Goal: Task Accomplishment & Management: Manage account settings

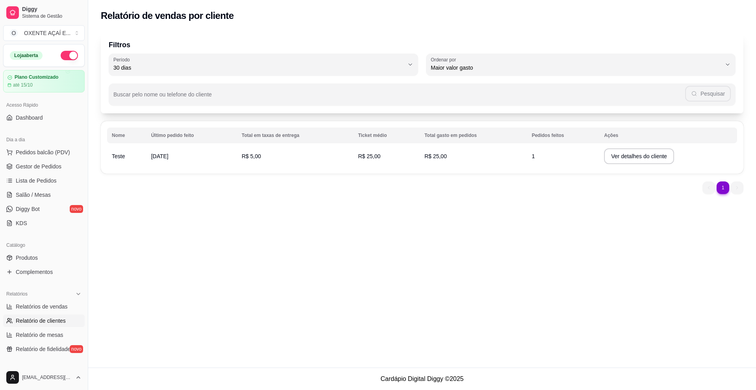
select select "30"
select select "HIGHEST_TOTAL_SPENT_WITH_ORDERS"
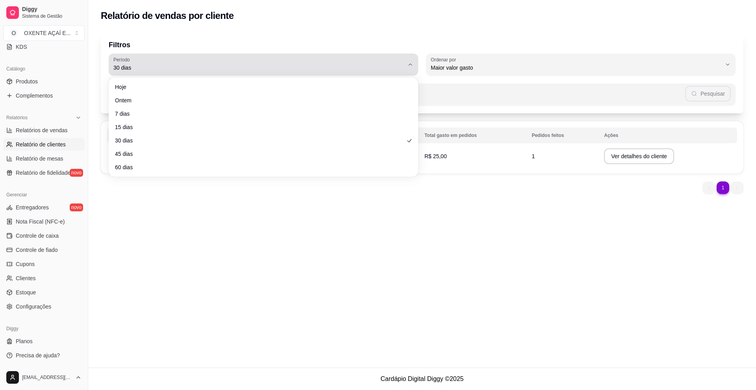
click at [409, 68] on button "Período 30 dias" at bounding box center [263, 65] width 309 height 22
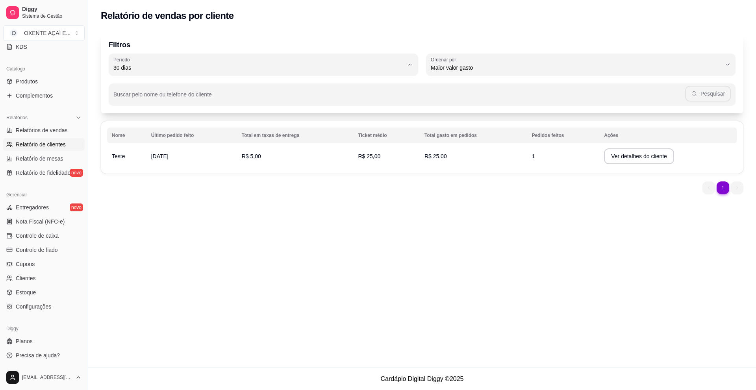
click at [356, 165] on span "60 dias" at bounding box center [260, 163] width 278 height 7
type input "60"
select select "60"
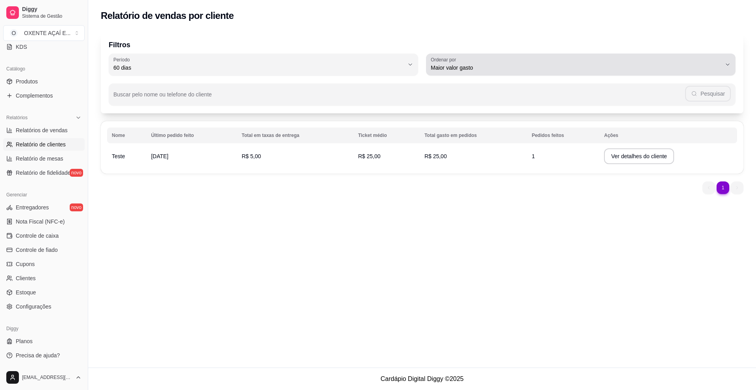
click at [629, 65] on span "Maior valor gasto" at bounding box center [576, 68] width 290 height 8
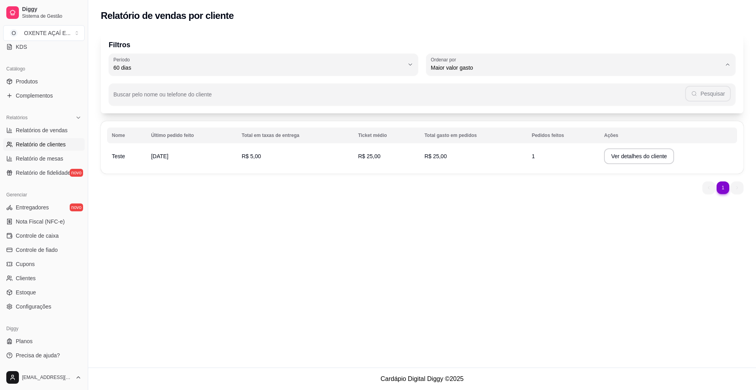
click at [499, 224] on div "Relatório de vendas por cliente Filtros 60 Período Hoje Ontem 7 dias 15 dias 30…" at bounding box center [422, 184] width 668 height 368
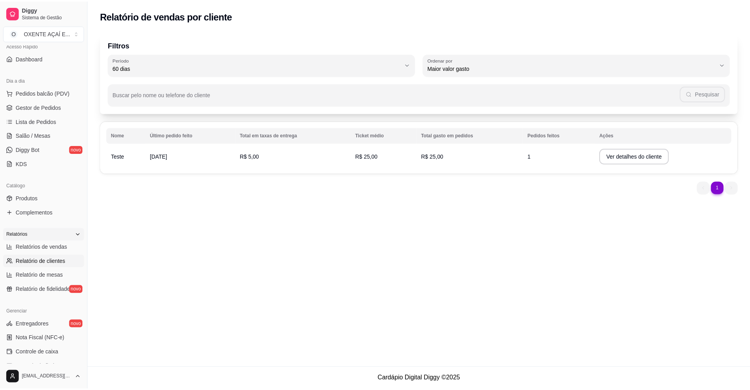
scroll to position [58, 0]
click at [47, 152] on link "Diggy Bot novo" at bounding box center [43, 150] width 81 height 13
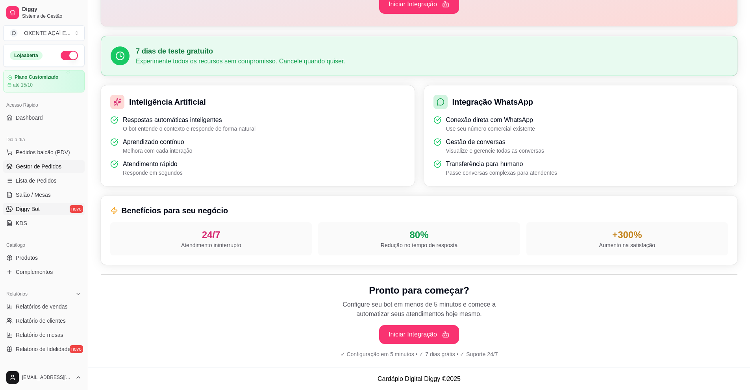
click at [48, 167] on span "Gestor de Pedidos" at bounding box center [39, 167] width 46 height 8
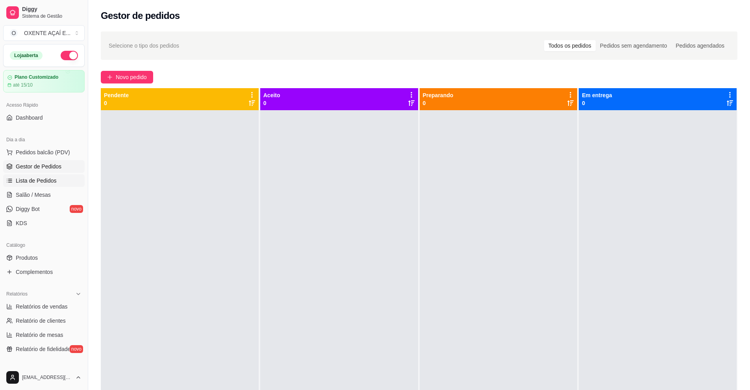
click at [45, 183] on span "Lista de Pedidos" at bounding box center [36, 181] width 41 height 8
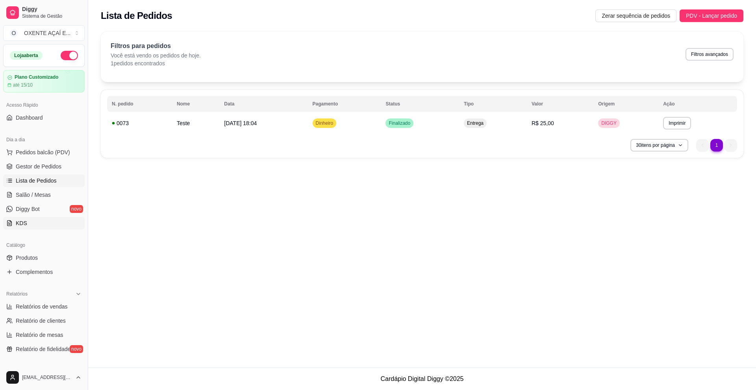
click at [40, 224] on link "KDS" at bounding box center [43, 223] width 81 height 13
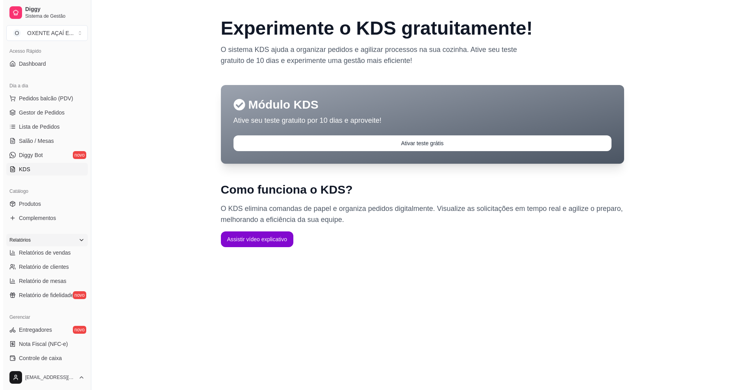
scroll to position [79, 0]
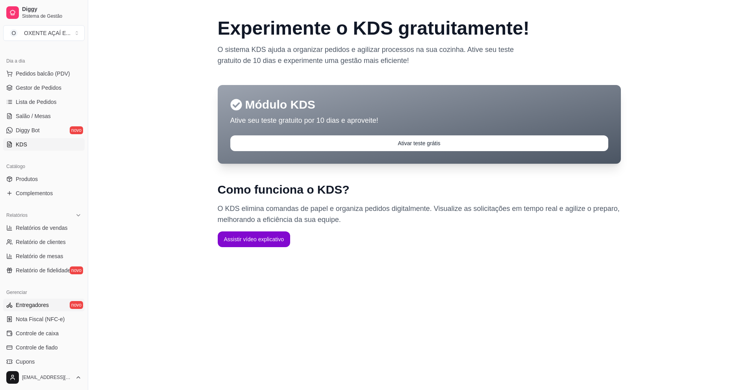
click at [51, 301] on link "Entregadores novo" at bounding box center [43, 305] width 81 height 13
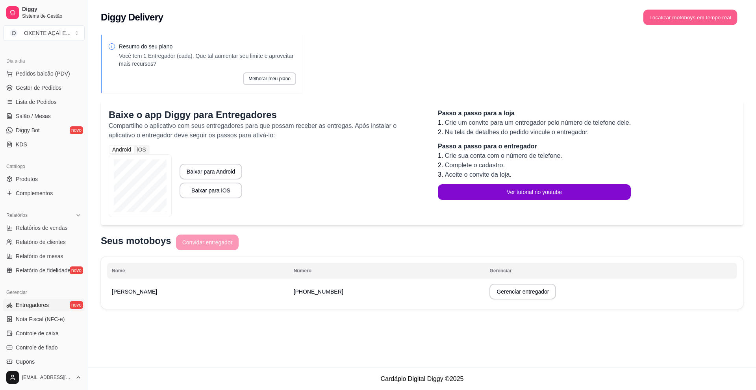
click at [691, 13] on button "Localizar motoboys em tempo real" at bounding box center [690, 17] width 94 height 15
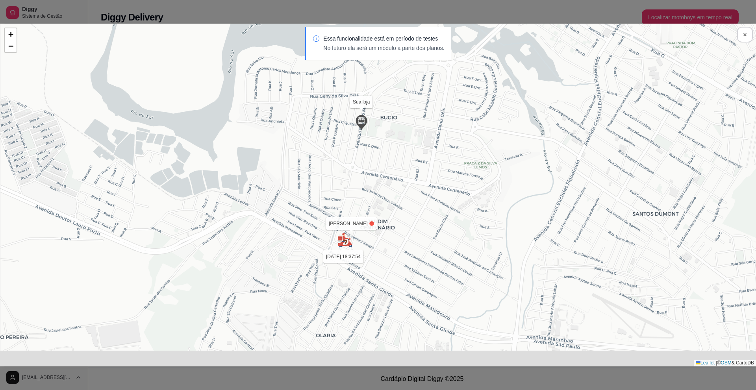
drag, startPoint x: 358, startPoint y: 213, endPoint x: 445, endPoint y: 142, distance: 112.4
click at [445, 142] on div "Sua loja [PERSON_NAME] [DATE] 18:37:54 + − Leaflet | © OSM & CartoDB" at bounding box center [378, 195] width 756 height 343
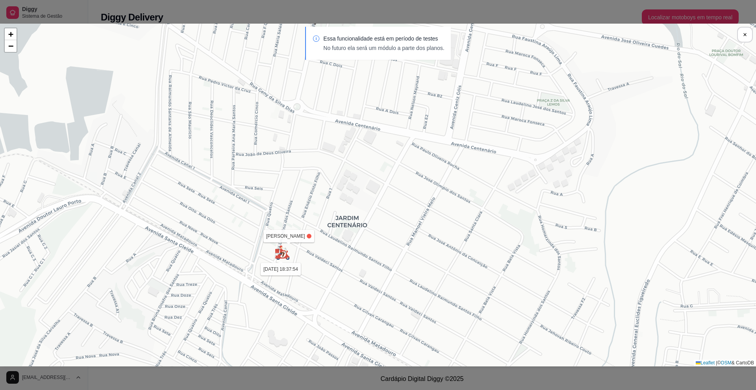
drag, startPoint x: 385, startPoint y: 210, endPoint x: 424, endPoint y: 168, distance: 56.6
click at [424, 168] on div "Sua loja [PERSON_NAME] [DATE] 18:37:54 + − Leaflet | © OSM & CartoDB" at bounding box center [378, 195] width 756 height 343
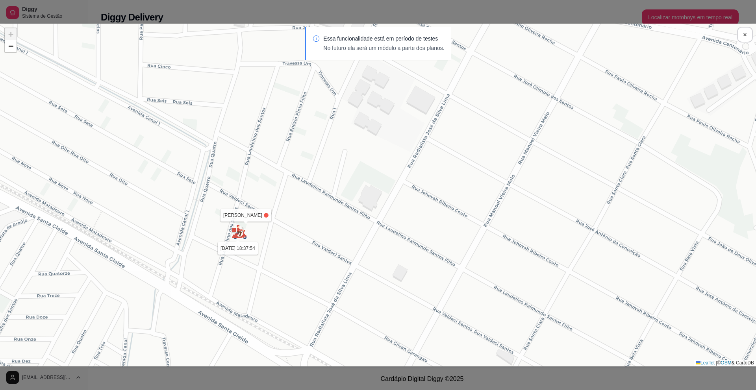
click at [255, 218] on div "Sua loja [PERSON_NAME] [DATE] 18:37:54 + − Leaflet | © OSM & CartoDB" at bounding box center [378, 195] width 756 height 343
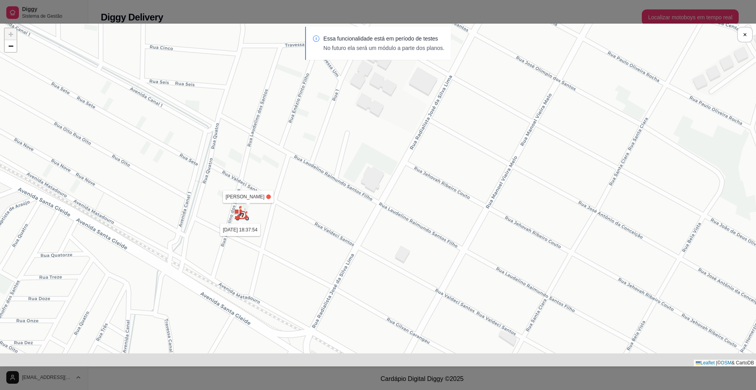
drag, startPoint x: 252, startPoint y: 218, endPoint x: 254, endPoint y: 198, distance: 20.6
click at [254, 198] on div "Sua loja [PERSON_NAME] [DATE] 18:37:54 + − Leaflet | © OSM & CartoDB" at bounding box center [378, 195] width 756 height 343
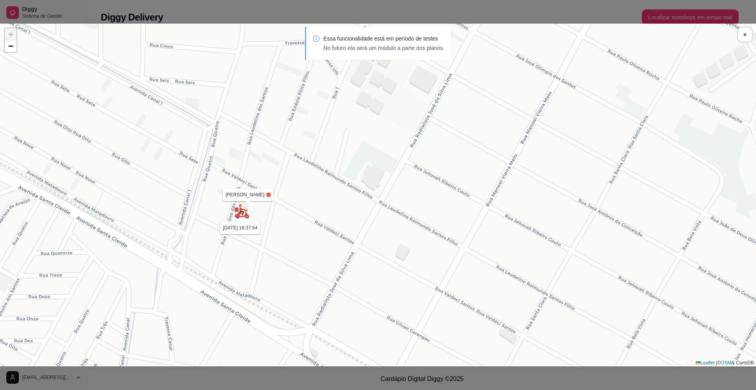
click at [256, 196] on div "Sua loja [PERSON_NAME] [DATE] 18:37:54 + − Leaflet | © OSM & CartoDB" at bounding box center [378, 195] width 756 height 343
drag, startPoint x: 256, startPoint y: 196, endPoint x: 248, endPoint y: 196, distance: 8.3
click at [248, 196] on div "Sua loja [PERSON_NAME] [DATE] 18:37:54 + − Leaflet | © OSM & CartoDB" at bounding box center [378, 195] width 756 height 343
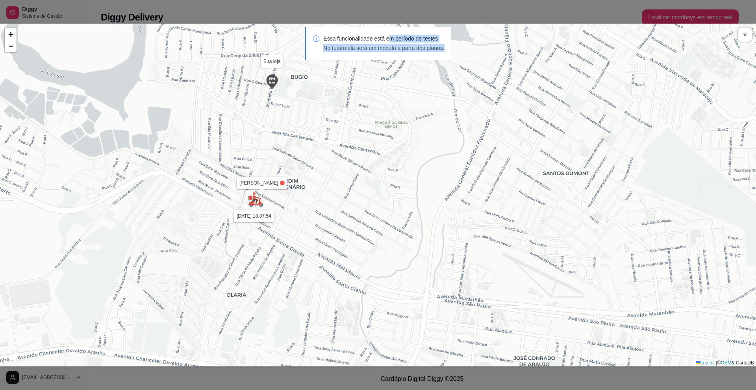
drag, startPoint x: 388, startPoint y: 39, endPoint x: 453, endPoint y: 45, distance: 66.1
click at [453, 45] on div "Essa funcionalidade está em período de testes No futuro ela será um módulo a pa…" at bounding box center [378, 47] width 756 height 41
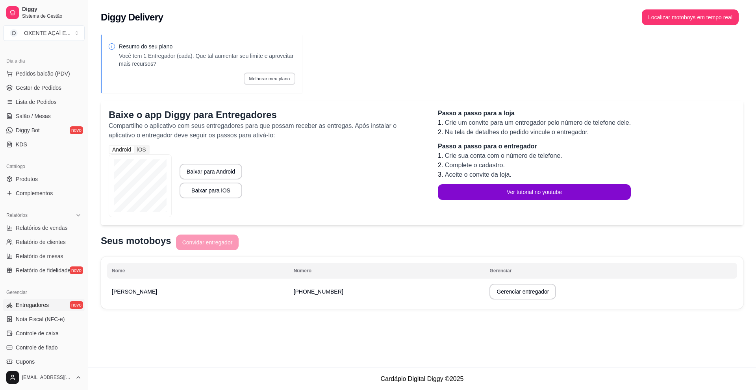
click at [266, 84] on button "Melhorar meu plano" at bounding box center [270, 78] width 52 height 12
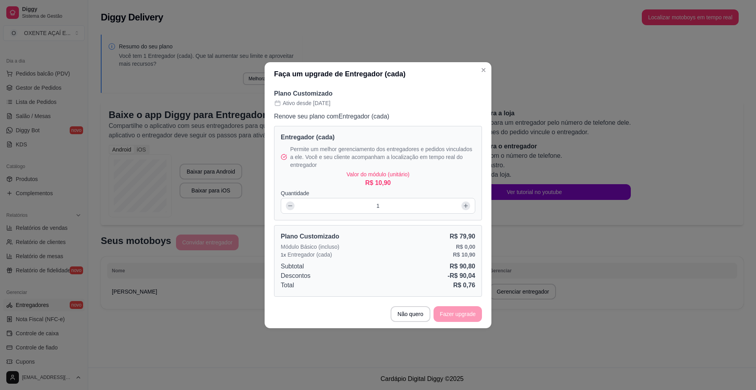
click at [463, 205] on icon at bounding box center [466, 206] width 6 height 6
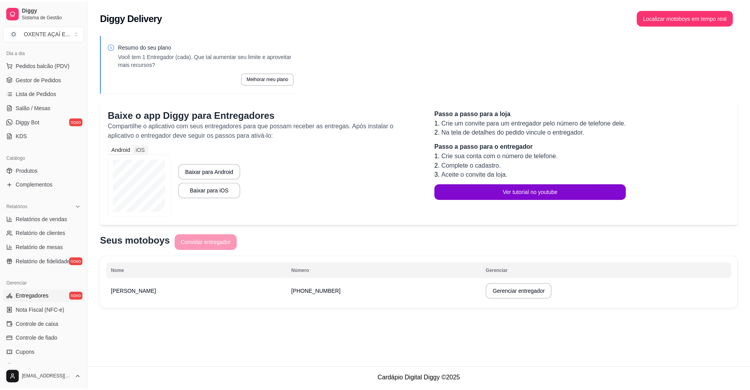
scroll to position [58, 0]
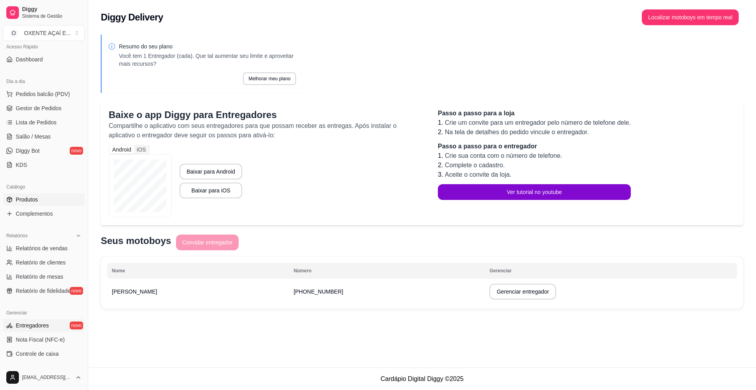
click at [39, 200] on link "Produtos" at bounding box center [43, 199] width 81 height 13
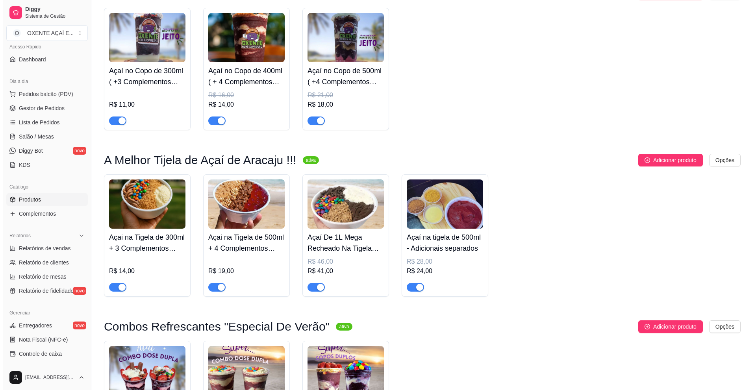
scroll to position [79, 0]
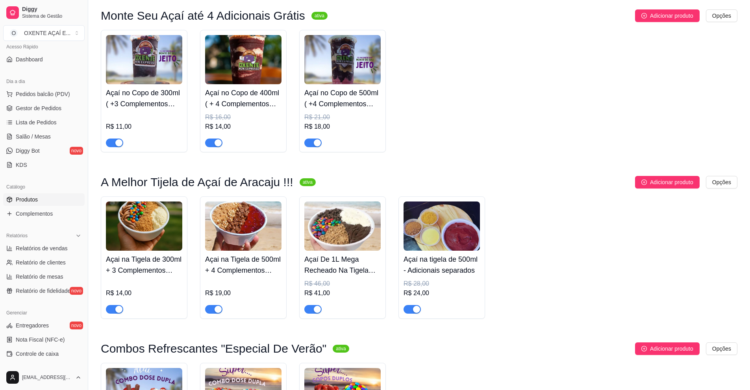
click at [349, 114] on div "R$ 21,00" at bounding box center [342, 117] width 76 height 9
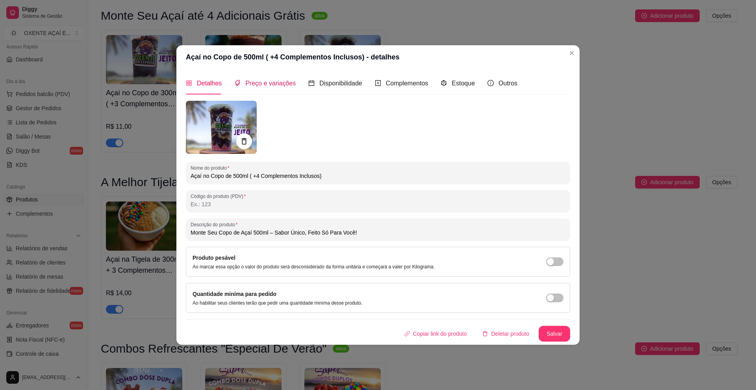
click at [277, 80] on span "Preço e variações" at bounding box center [270, 83] width 50 height 7
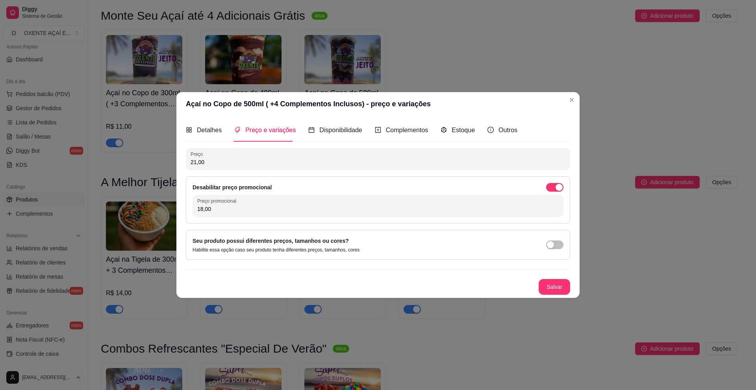
drag, startPoint x: 213, startPoint y: 207, endPoint x: 182, endPoint y: 215, distance: 31.6
click at [182, 215] on div "Detalhes Preço e variações Disponibilidade Complementos Estoque Outros Nome do …" at bounding box center [377, 207] width 403 height 182
type input "17,00"
click at [401, 132] on span "Complementos" at bounding box center [407, 130] width 43 height 7
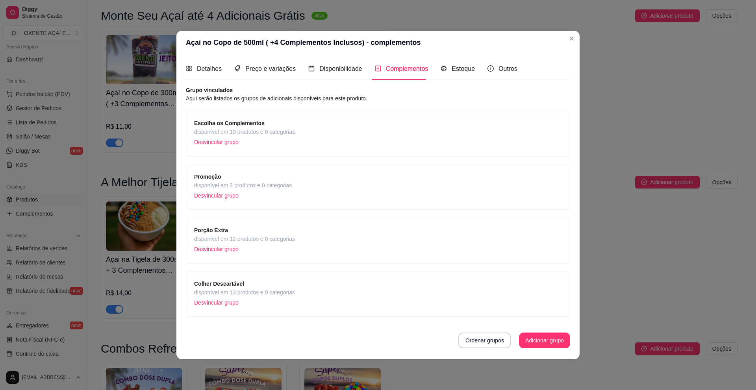
click at [401, 139] on div "Escolha os Complementos disponível em 10 produtos e 0 categorias Desvincular gr…" at bounding box center [378, 133] width 368 height 29
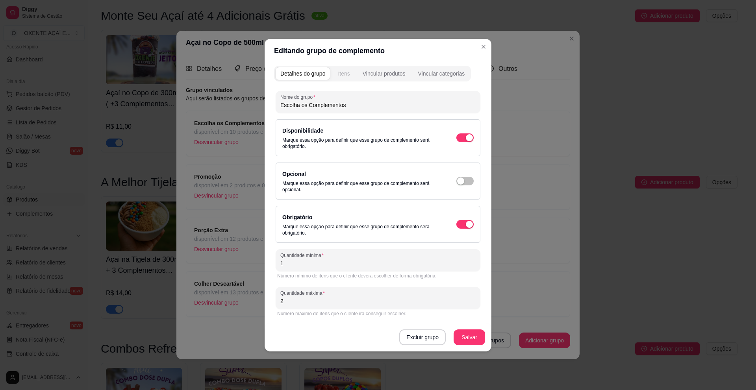
click at [342, 71] on div "Itens" at bounding box center [344, 74] width 12 height 8
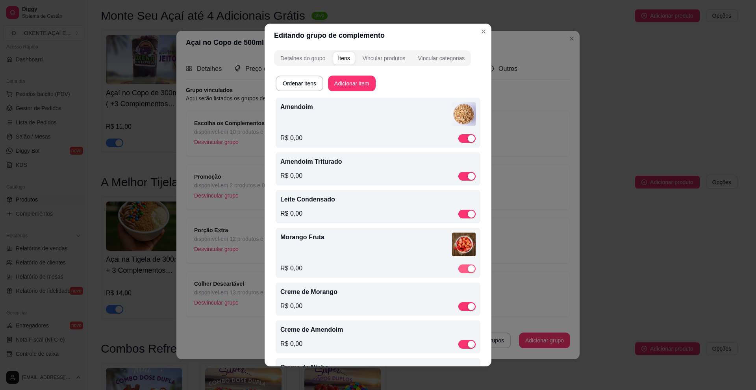
click at [468, 268] on div "button" at bounding box center [471, 268] width 7 height 7
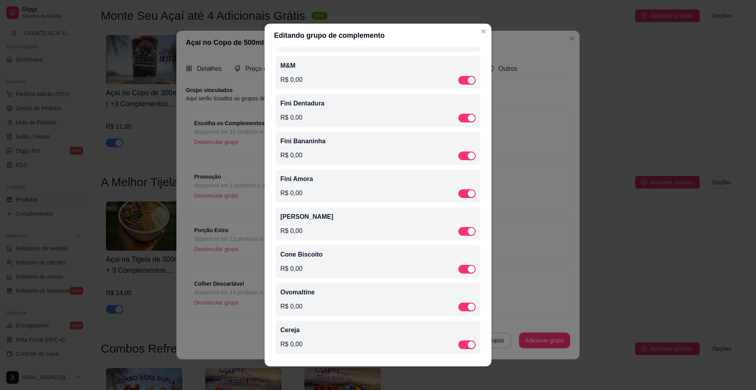
scroll to position [879, 0]
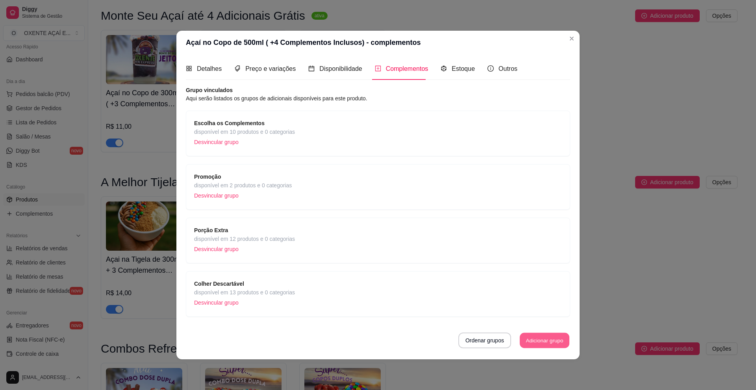
click at [540, 337] on button "Adicionar grupo" at bounding box center [545, 340] width 50 height 15
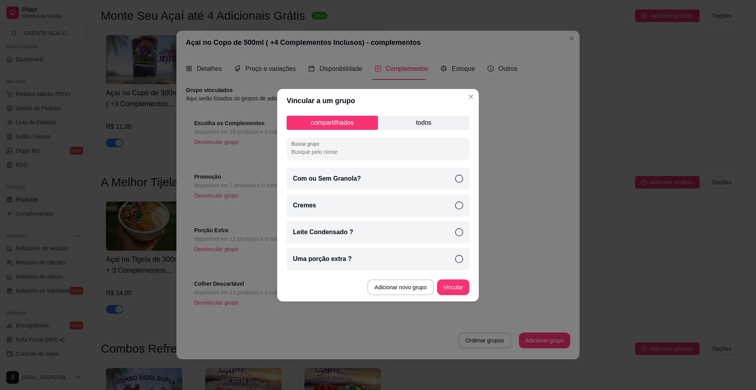
click at [407, 125] on p "todos" at bounding box center [423, 123] width 91 height 14
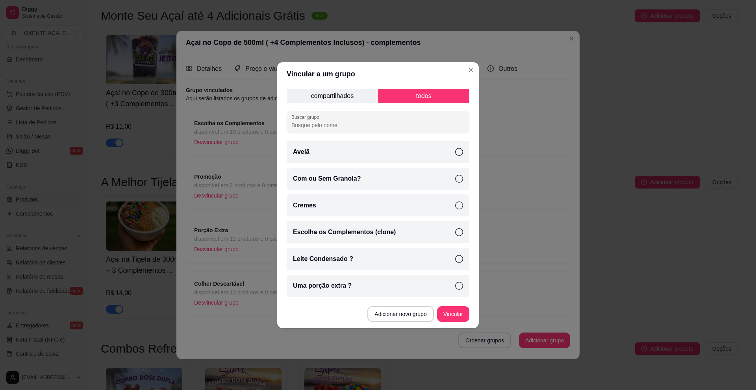
click at [455, 232] on icon at bounding box center [459, 232] width 8 height 8
click at [453, 314] on button "Vincular" at bounding box center [452, 313] width 31 height 15
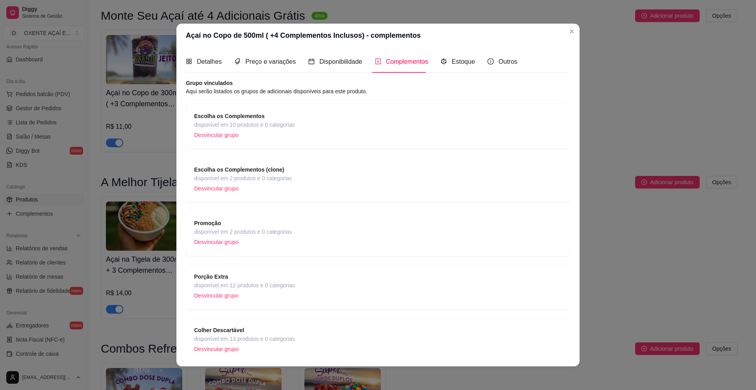
click at [304, 171] on div "Escolha os Complementos (clone) disponível em 2 produtos e 0 categorias Desvinc…" at bounding box center [378, 179] width 368 height 29
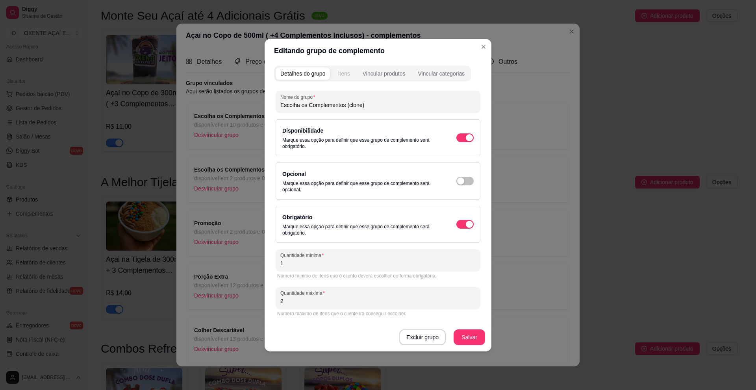
click at [348, 71] on div "Itens" at bounding box center [344, 74] width 12 height 8
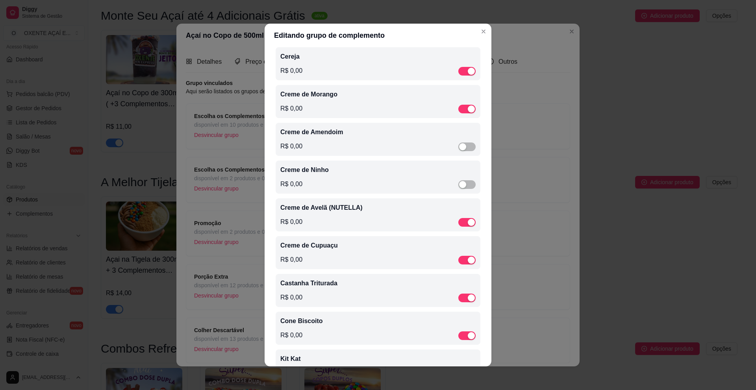
scroll to position [276, 0]
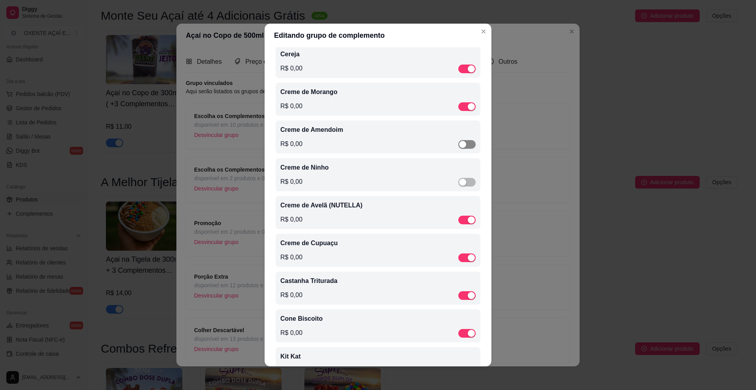
click at [459, 145] on div "button" at bounding box center [462, 144] width 7 height 7
click at [461, 185] on span "button" at bounding box center [466, 182] width 17 height 9
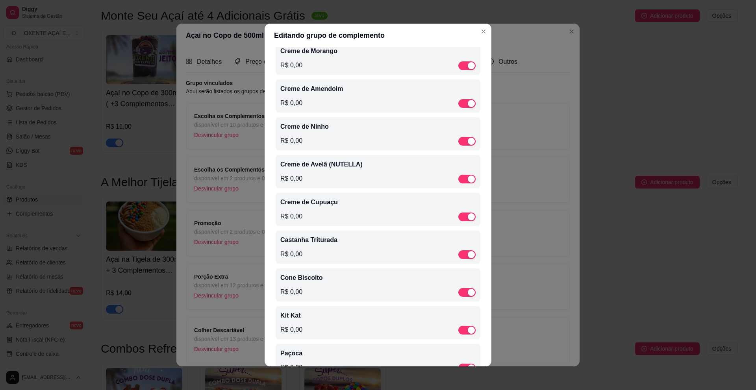
scroll to position [354, 0]
click at [458, 181] on button "button" at bounding box center [466, 179] width 17 height 9
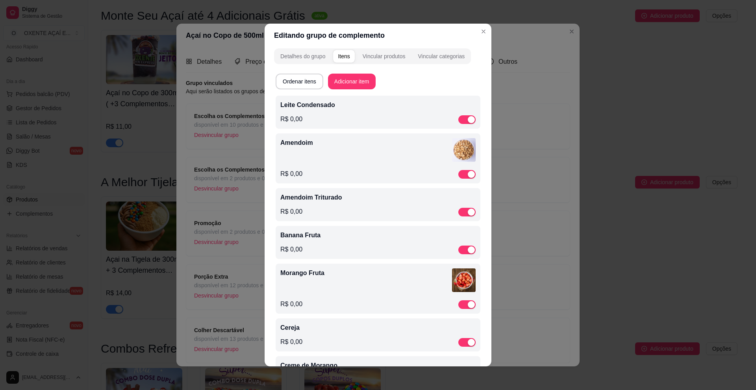
scroll to position [0, 0]
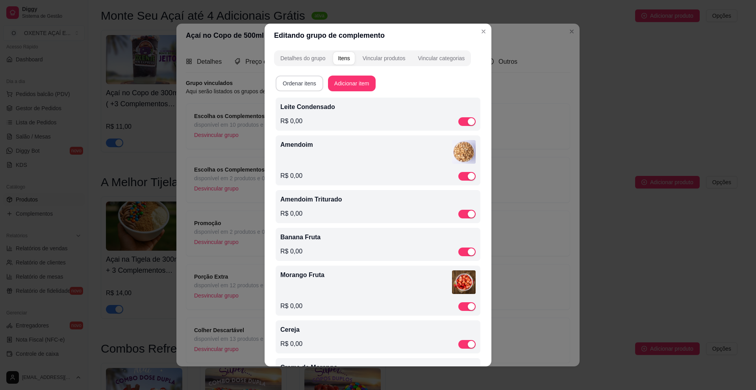
click at [314, 85] on button "Ordenar itens" at bounding box center [300, 84] width 48 height 16
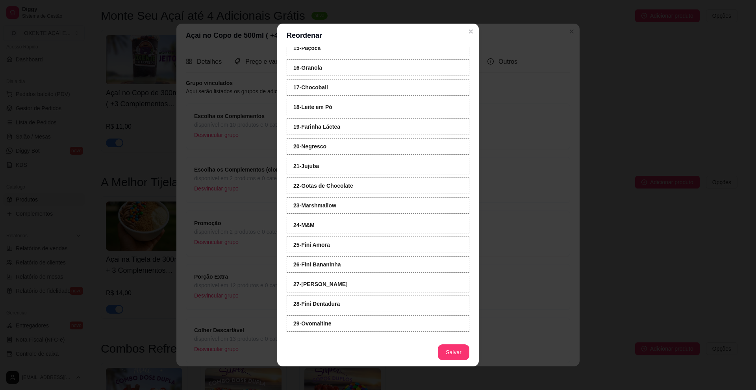
scroll to position [2, 0]
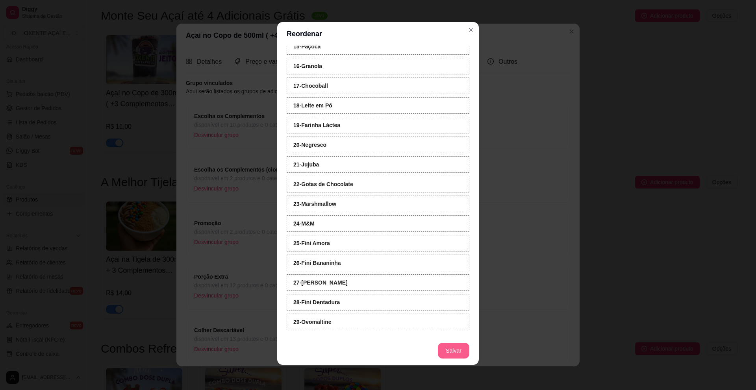
click at [450, 350] on button "Salvar" at bounding box center [453, 351] width 31 height 16
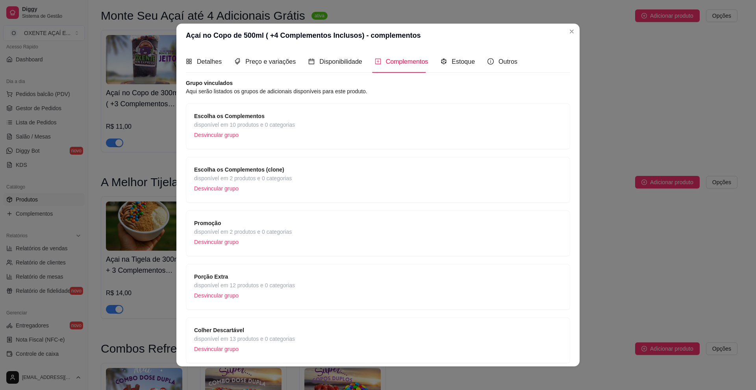
click at [285, 130] on p "Desvincular grupo" at bounding box center [244, 135] width 101 height 12
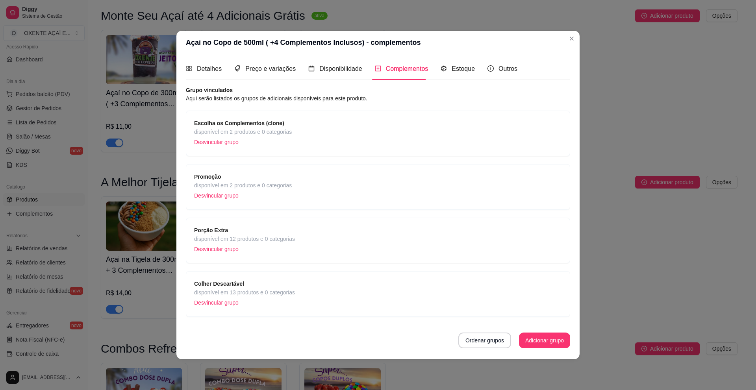
click at [299, 133] on div "Escolha os Complementos (clone) disponível em 2 produtos e 0 categorias Desvinc…" at bounding box center [378, 133] width 368 height 29
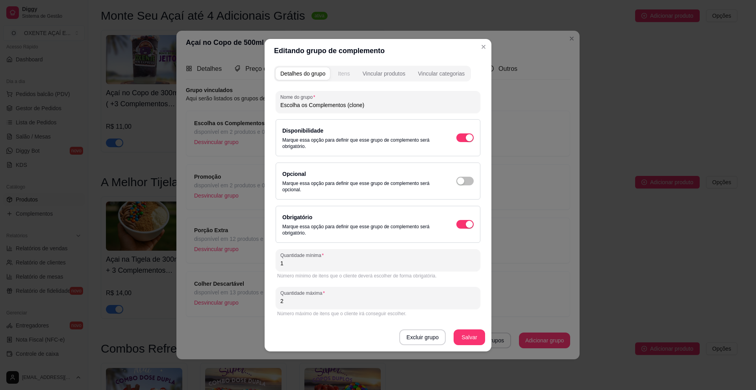
click at [348, 74] on div "Itens" at bounding box center [344, 74] width 12 height 8
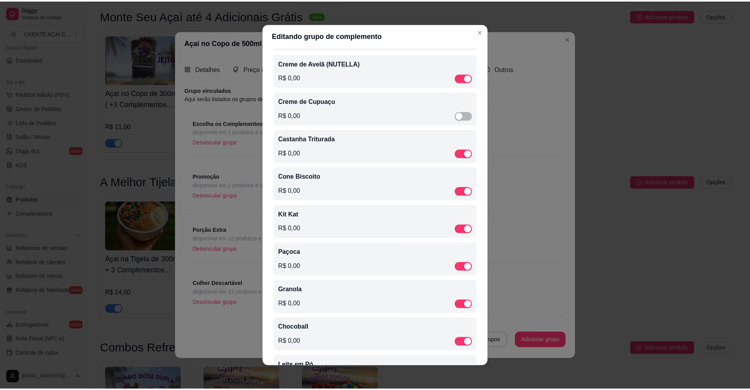
scroll to position [368, 0]
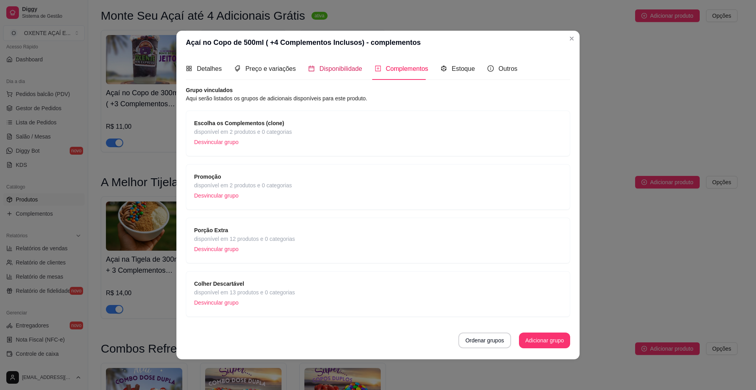
click at [344, 69] on span "Disponibilidade" at bounding box center [340, 68] width 43 height 7
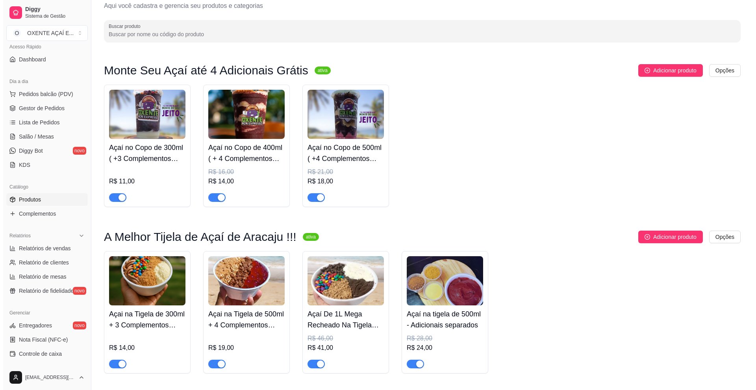
scroll to position [0, 0]
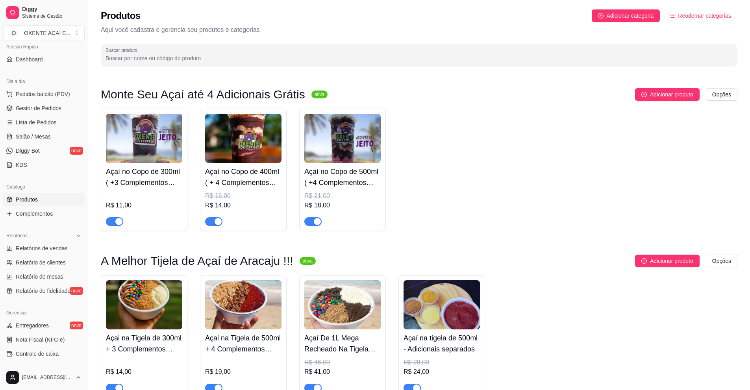
click at [360, 148] on img at bounding box center [342, 138] width 76 height 49
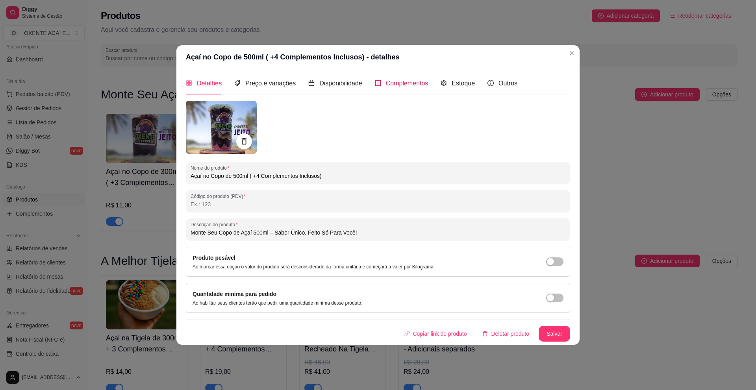
click at [401, 81] on span "Complementos" at bounding box center [407, 83] width 43 height 7
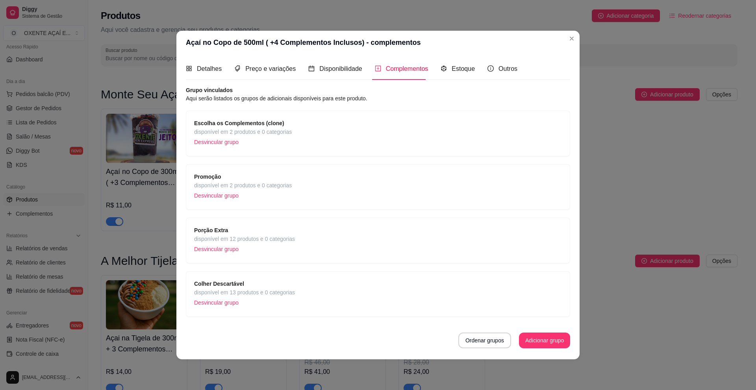
click at [347, 124] on div "Escolha os Complementos (clone) disponível em 2 produtos e 0 categorias Desvinc…" at bounding box center [378, 133] width 368 height 29
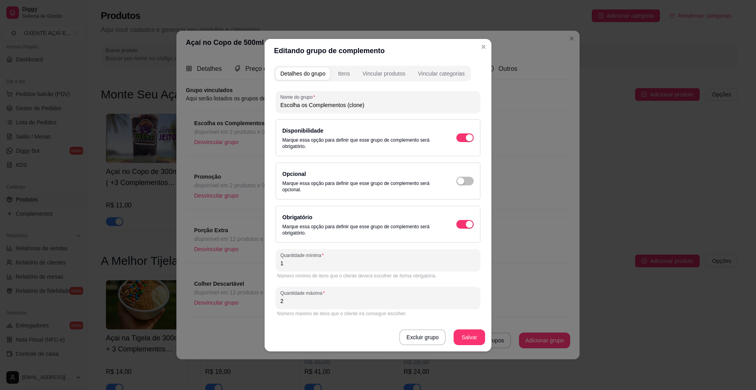
drag, startPoint x: 294, startPoint y: 303, endPoint x: 275, endPoint y: 306, distance: 19.4
click at [275, 306] on div "Nome do grupo Escolha os Complementos (clone) Disponibilidade Marque essa opção…" at bounding box center [378, 217] width 208 height 262
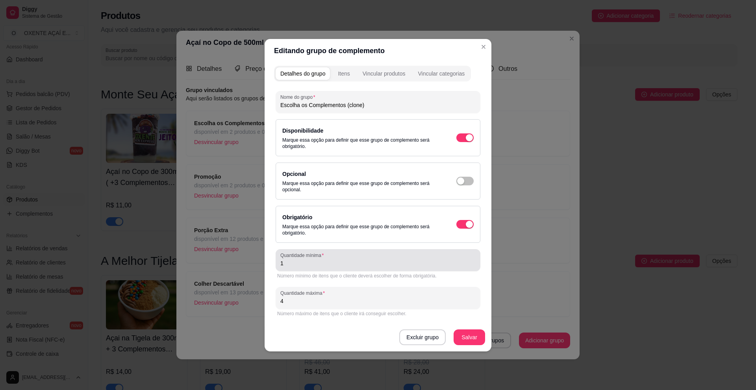
type input "4"
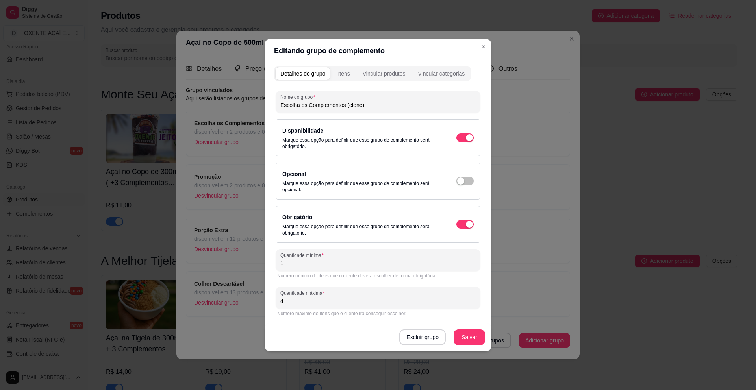
drag, startPoint x: 302, startPoint y: 264, endPoint x: 269, endPoint y: 266, distance: 33.5
click at [269, 266] on div "Detalhes do grupo Itens Vincular produtos Vincular categorias Nome do grupo Esc…" at bounding box center [378, 207] width 227 height 289
type input "0"
click at [475, 335] on button "Salvar" at bounding box center [469, 336] width 31 height 15
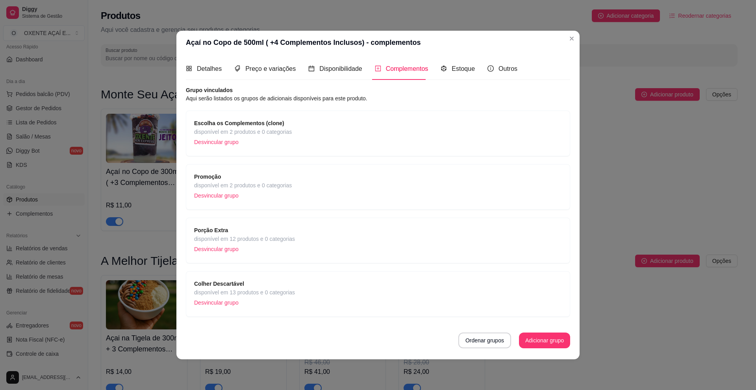
click at [419, 187] on div "Promoção disponível em 2 produtos e 0 categorias Desvincular grupo" at bounding box center [378, 186] width 368 height 29
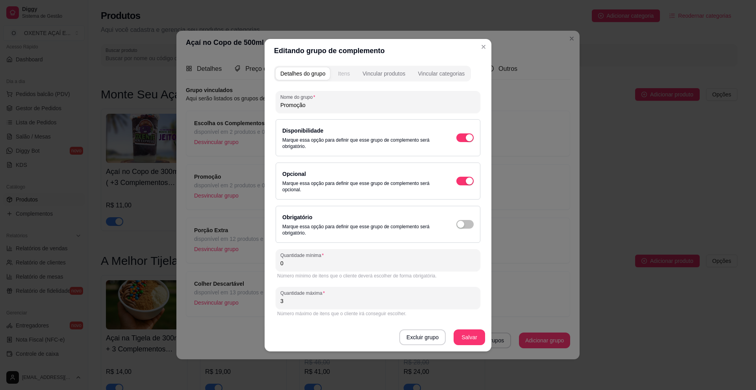
click at [349, 73] on div "Itens" at bounding box center [344, 74] width 12 height 8
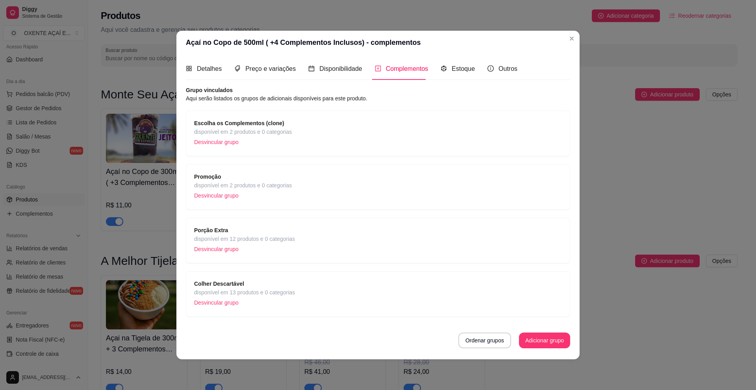
click at [327, 226] on div "Porção Extra disponível em 12 produtos e 0 categorias Desvincular grupo" at bounding box center [378, 241] width 384 height 46
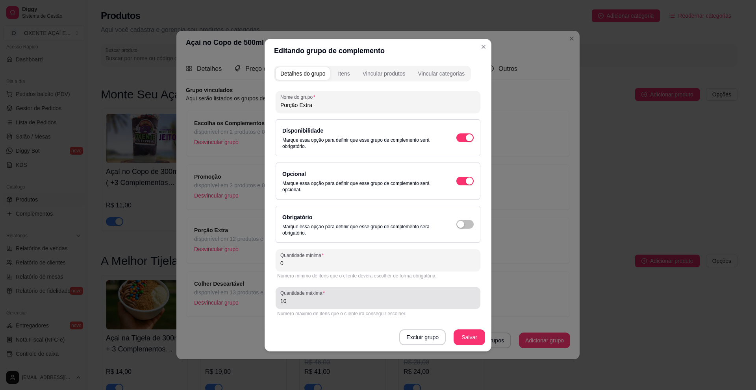
drag, startPoint x: 294, startPoint y: 303, endPoint x: 271, endPoint y: 308, distance: 23.1
click at [271, 308] on div "Detalhes do grupo Itens Vincular produtos Vincular categorias Nome do grupo Por…" at bounding box center [378, 207] width 227 height 289
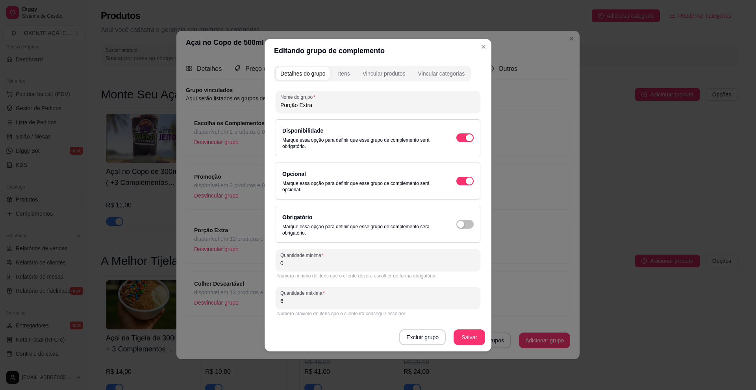
type input "6"
click at [340, 76] on div "Itens" at bounding box center [344, 74] width 12 height 8
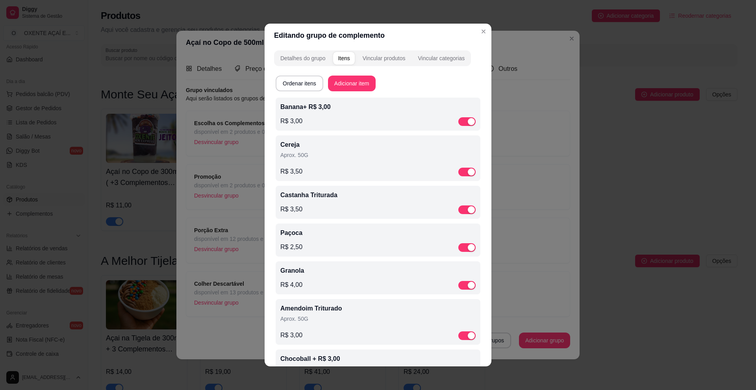
click at [328, 109] on p "Banana+ R$ 3,00" at bounding box center [377, 106] width 195 height 9
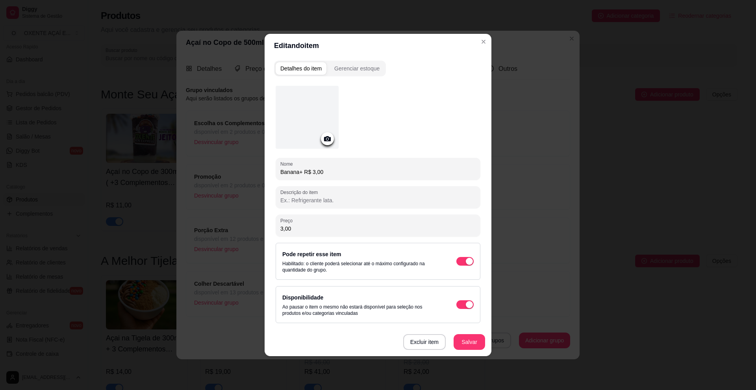
drag, startPoint x: 330, startPoint y: 174, endPoint x: 300, endPoint y: 175, distance: 30.7
click at [300, 175] on input "Banana+ R$ 3,00" at bounding box center [377, 172] width 195 height 8
type input "Banana"
click at [468, 346] on button "Salvar" at bounding box center [468, 342] width 31 height 16
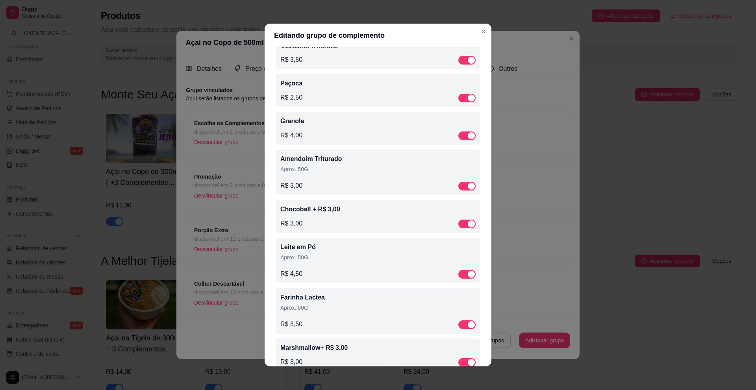
scroll to position [157, 0]
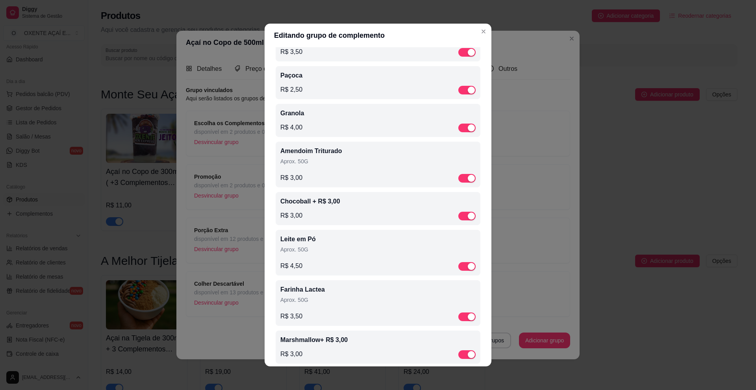
click at [382, 206] on p "Chocoball + R$ 3,00" at bounding box center [377, 201] width 195 height 9
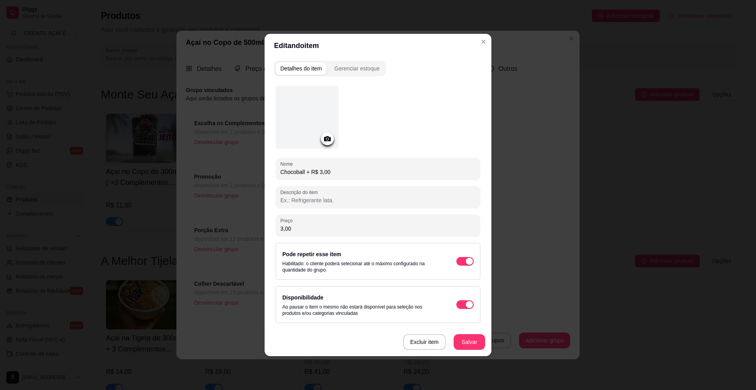
drag, startPoint x: 337, startPoint y: 174, endPoint x: 305, endPoint y: 177, distance: 32.0
click at [305, 177] on div "Nome Chocoball + R$ 3,00" at bounding box center [378, 169] width 205 height 22
type input "Chocoball"
click at [478, 341] on button "Salvar" at bounding box center [469, 342] width 31 height 15
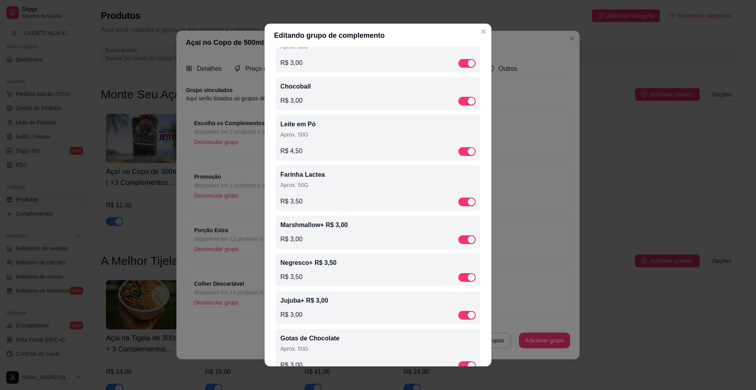
scroll to position [276, 0]
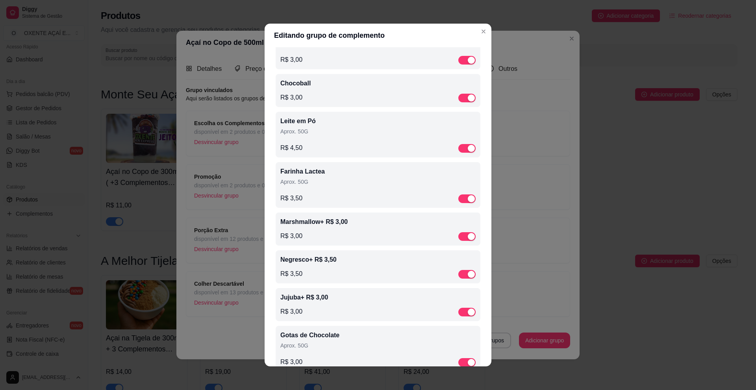
click at [365, 225] on p "Marshmallow+ R$ 3,00" at bounding box center [377, 221] width 195 height 9
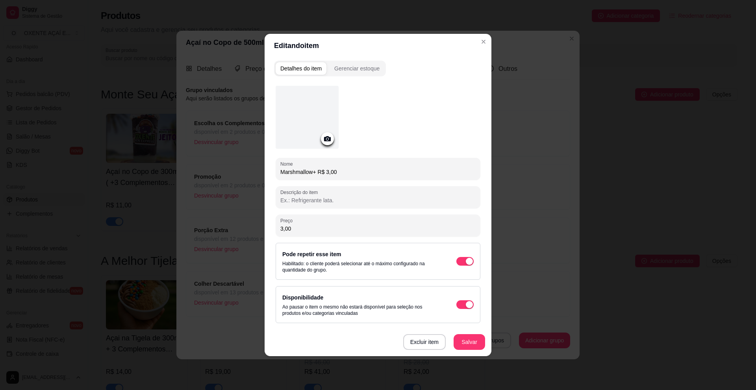
drag, startPoint x: 339, startPoint y: 172, endPoint x: 314, endPoint y: 175, distance: 25.0
click at [314, 175] on input "Marshmallow+ R$ 3,00" at bounding box center [377, 172] width 195 height 8
type input "Marshmallow"
click at [471, 339] on button "Salvar" at bounding box center [468, 342] width 31 height 16
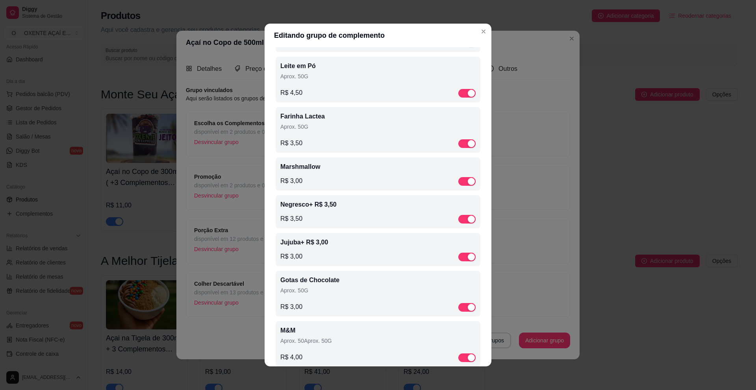
scroll to position [354, 0]
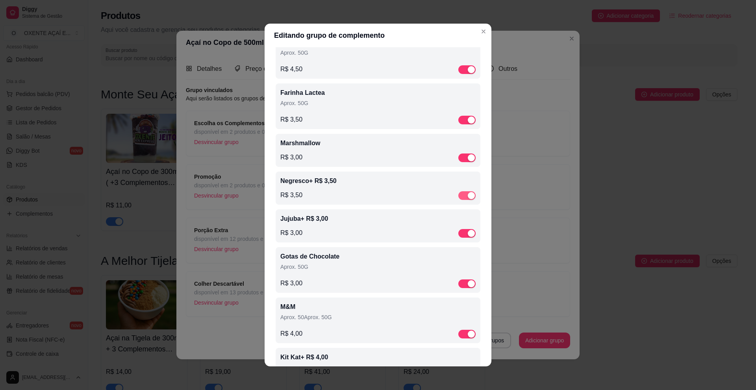
click at [468, 199] on div "button" at bounding box center [471, 195] width 7 height 7
click at [366, 229] on div "Jujuba+ R$ 3,00 R$ 3,00" at bounding box center [377, 226] width 195 height 24
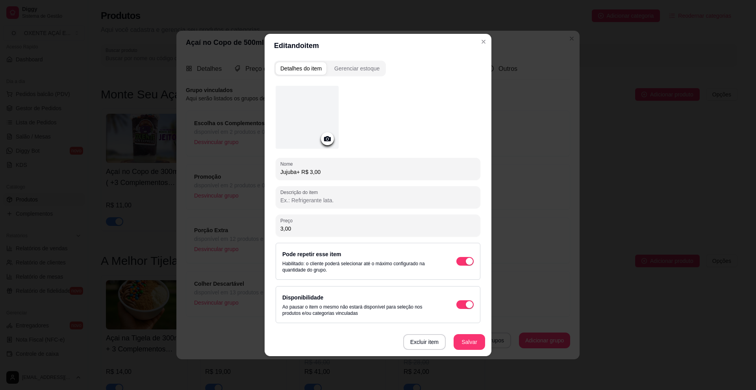
drag, startPoint x: 327, startPoint y: 174, endPoint x: 297, endPoint y: 175, distance: 30.3
click at [297, 175] on input "Jujuba+ R$ 3,00" at bounding box center [377, 172] width 195 height 8
type input "Jujuba"
click at [464, 347] on button "Salvar" at bounding box center [469, 342] width 31 height 15
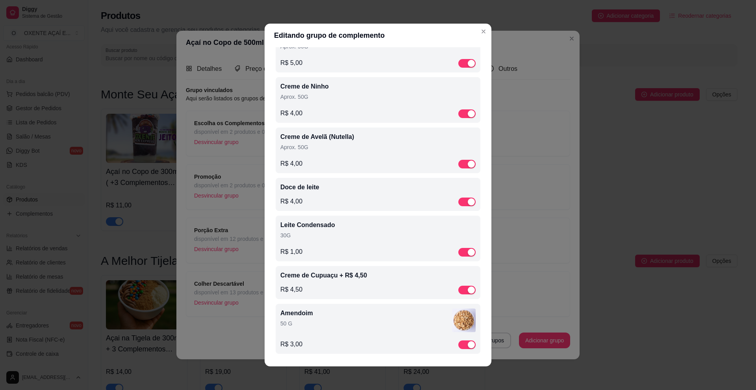
scroll to position [1001, 0]
click at [458, 288] on span "button" at bounding box center [466, 290] width 17 height 9
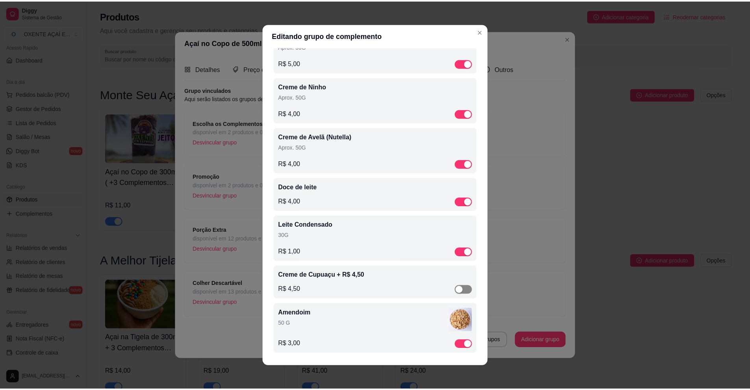
scroll to position [2, 0]
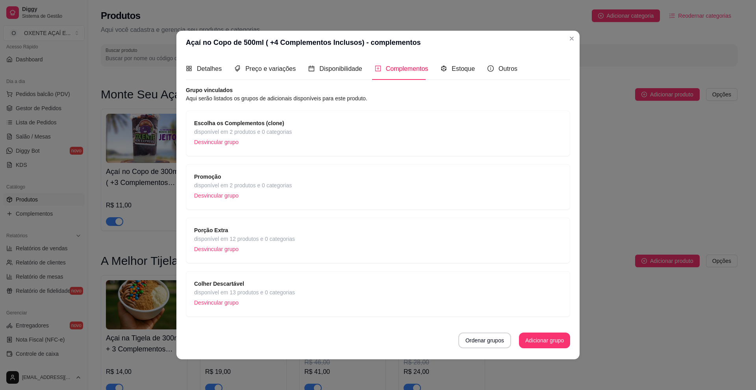
click at [282, 123] on span "Escolha os Complementos (clone)" at bounding box center [243, 123] width 98 height 9
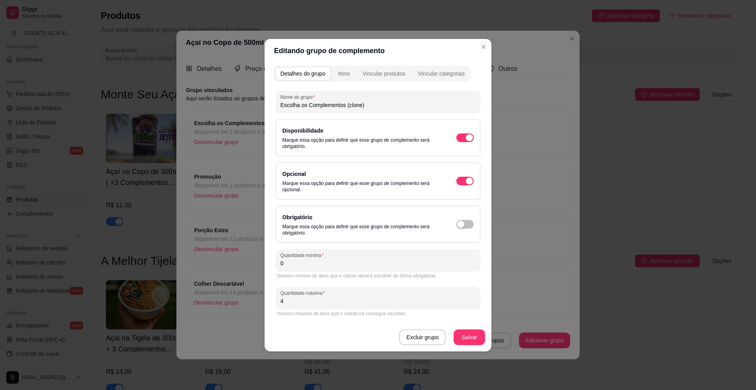
drag, startPoint x: 374, startPoint y: 103, endPoint x: 301, endPoint y: 103, distance: 73.2
click at [301, 103] on input "Escolha os Complementos (clone)" at bounding box center [377, 105] width 195 height 8
type input "Escolha até 4 acompanhamentos"
click at [476, 337] on button "Salvar" at bounding box center [469, 336] width 31 height 15
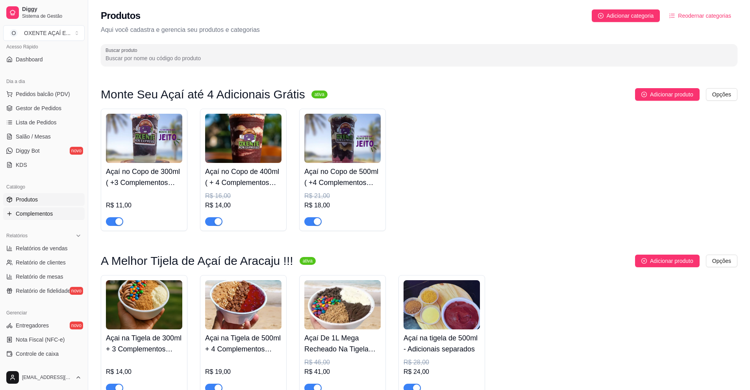
click at [43, 215] on span "Complementos" at bounding box center [34, 214] width 37 height 8
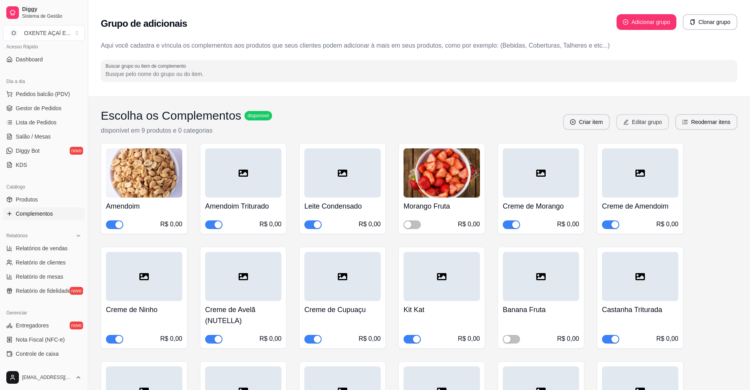
click at [645, 115] on button "Editar grupo" at bounding box center [642, 122] width 53 height 16
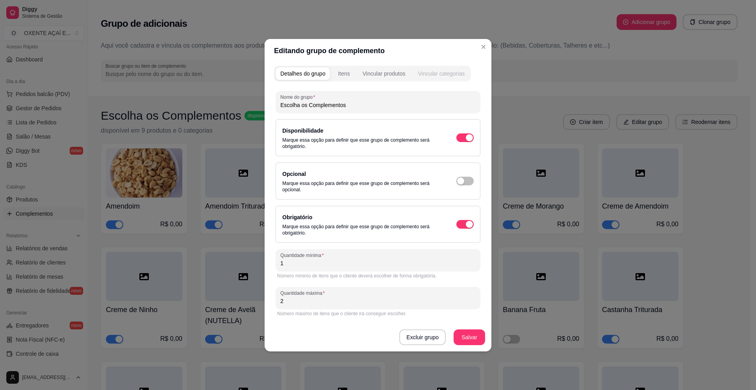
click at [447, 73] on div "Vincular categorias" at bounding box center [441, 74] width 47 height 8
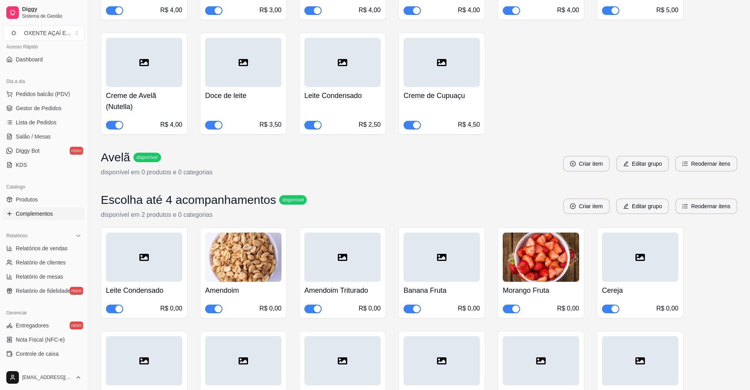
scroll to position [2283, 0]
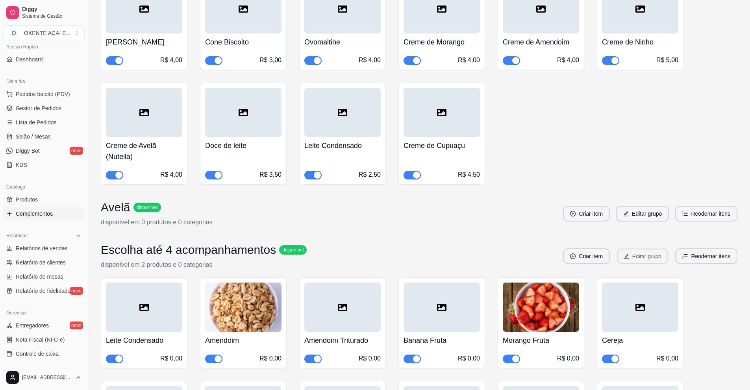
click at [634, 249] on button "Editar grupo" at bounding box center [642, 256] width 51 height 15
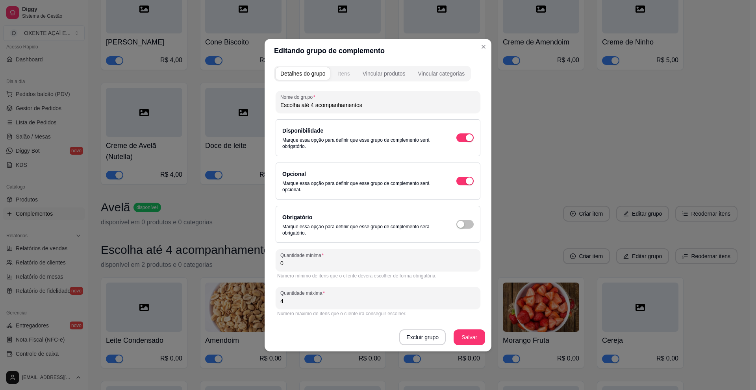
click at [345, 71] on div "Itens" at bounding box center [344, 74] width 12 height 8
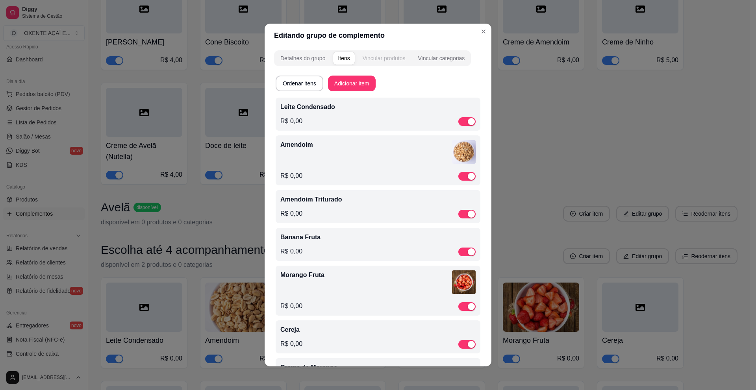
click at [383, 57] on div "Vincular produtos" at bounding box center [384, 58] width 43 height 8
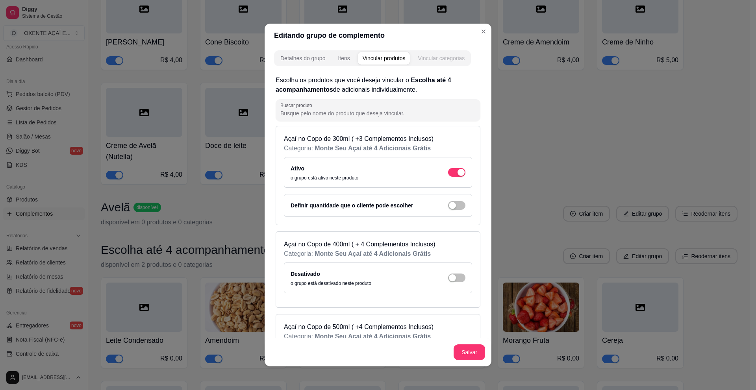
click at [444, 60] on div "Vincular categorias" at bounding box center [441, 58] width 47 height 8
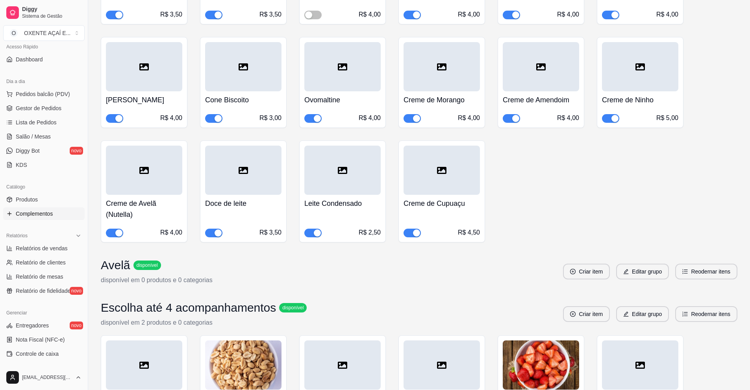
scroll to position [2244, 0]
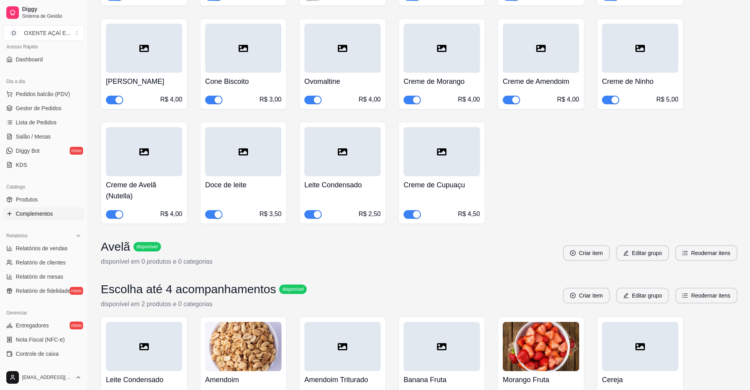
click at [239, 282] on h3 "Escolha até 4 acompanhamentos" at bounding box center [188, 289] width 175 height 14
drag, startPoint x: 243, startPoint y: 279, endPoint x: 443, endPoint y: 278, distance: 199.6
click at [443, 282] on div "Escolha até 4 acompanhamentos disponível disponível em 2 produtos e 0 categoria…" at bounding box center [419, 295] width 636 height 27
click at [585, 288] on button "Criar item" at bounding box center [586, 295] width 45 height 15
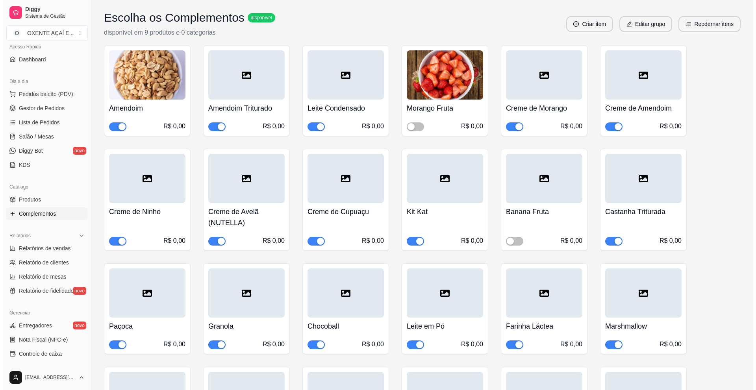
scroll to position [0, 0]
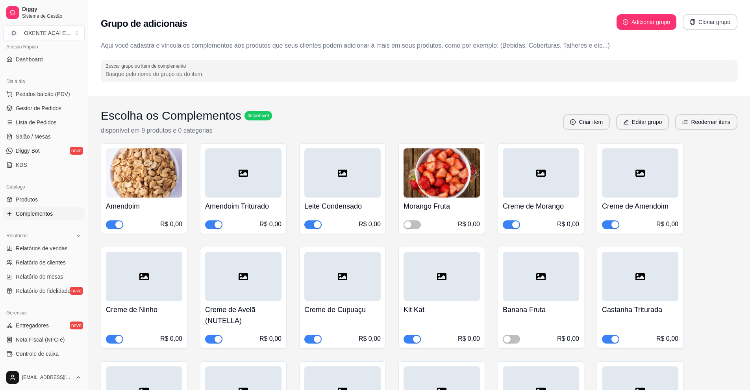
click at [701, 20] on button "Clonar grupo" at bounding box center [710, 22] width 55 height 16
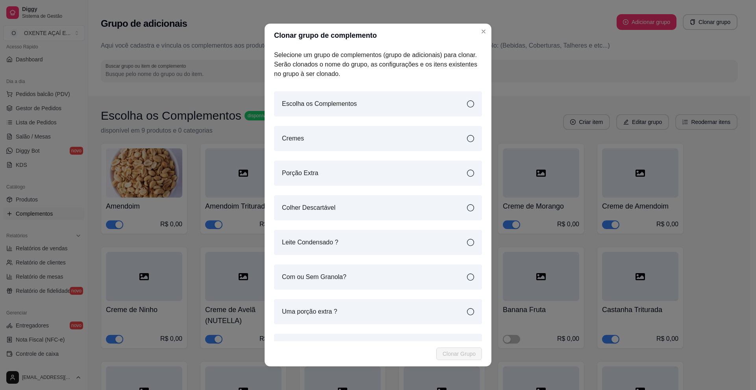
click at [467, 104] on icon at bounding box center [470, 103] width 7 height 7
click at [456, 352] on span "Clonar Grupo" at bounding box center [458, 354] width 33 height 9
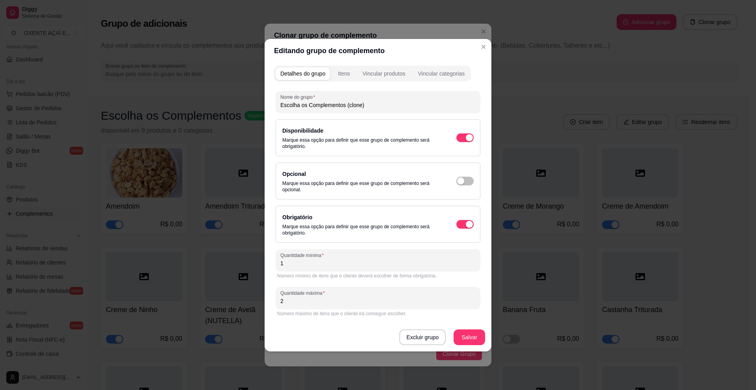
drag, startPoint x: 369, startPoint y: 107, endPoint x: 301, endPoint y: 109, distance: 68.1
click at [301, 109] on div "Escolha os Complementos (clone)" at bounding box center [377, 102] width 195 height 16
type input "Escolha até 3 acompanhamentos"
click at [463, 224] on span "button" at bounding box center [464, 224] width 17 height 9
drag, startPoint x: 297, startPoint y: 301, endPoint x: 261, endPoint y: 305, distance: 35.6
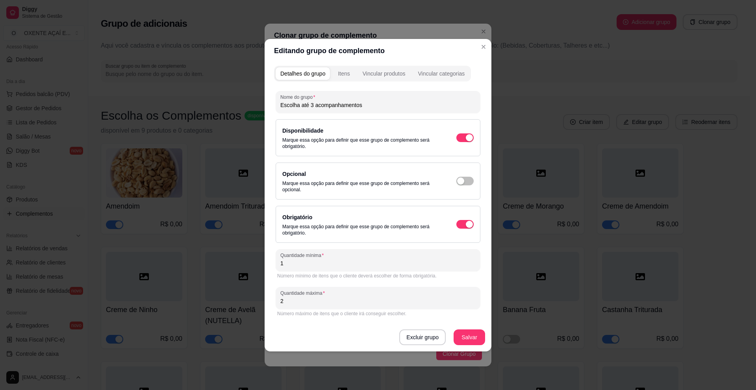
click at [262, 305] on div "Editando grupo de complemento Detalhes do grupo Itens Vincular produtos Vincula…" at bounding box center [378, 195] width 756 height 390
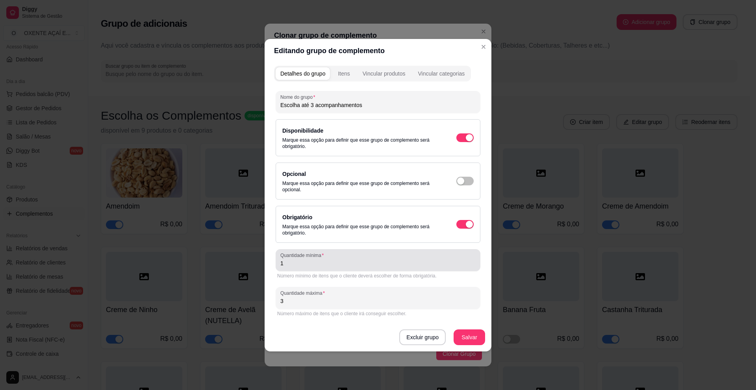
type input "3"
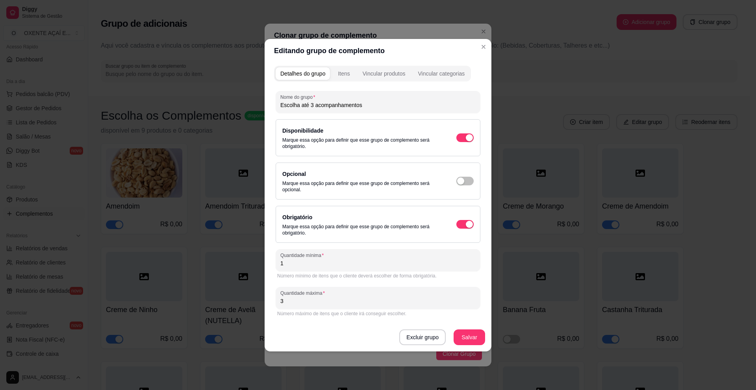
click at [295, 264] on input "1" at bounding box center [377, 263] width 195 height 8
click at [464, 181] on button "button" at bounding box center [464, 181] width 17 height 9
type input "0"
click at [341, 72] on div "Itens" at bounding box center [344, 74] width 12 height 8
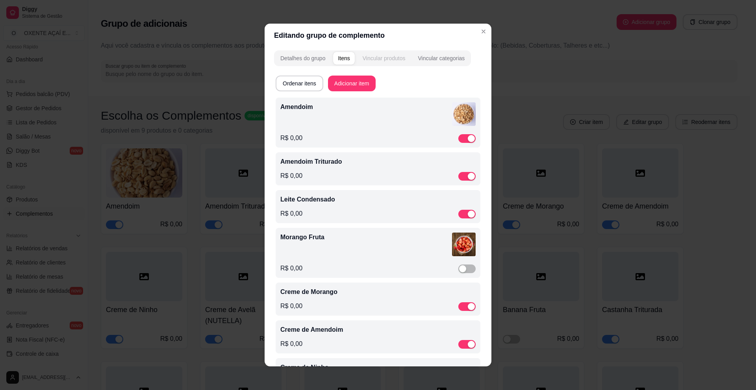
click at [382, 57] on div "Vincular produtos" at bounding box center [384, 58] width 43 height 8
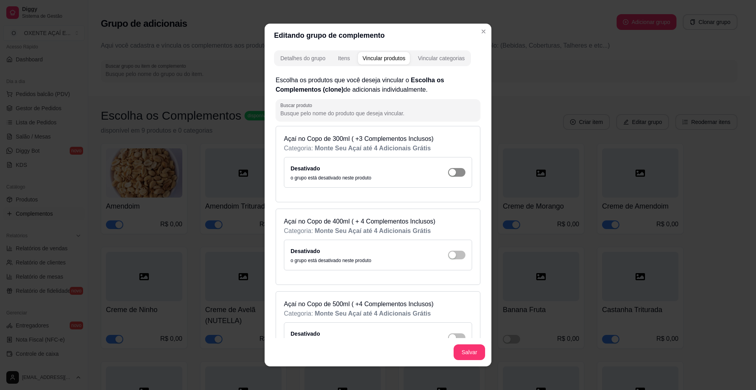
click at [451, 174] on span "button" at bounding box center [456, 172] width 17 height 9
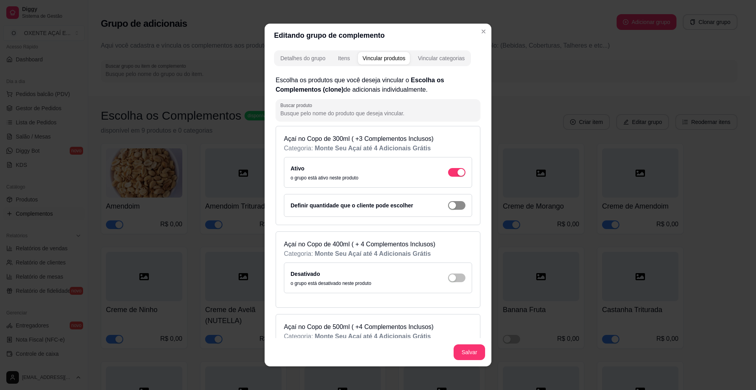
click at [449, 206] on div "button" at bounding box center [452, 205] width 7 height 7
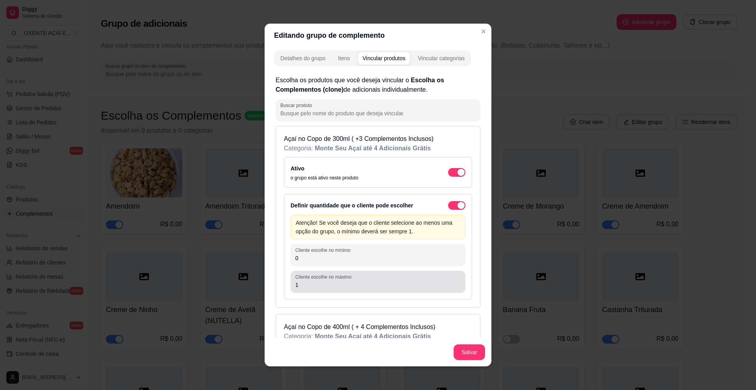
click at [287, 286] on div "Definir quantidade que o cliente pode escolher Atenção! Se você deseja que o cl…" at bounding box center [378, 246] width 188 height 105
drag, startPoint x: 298, startPoint y: 285, endPoint x: 292, endPoint y: 285, distance: 5.2
click at [295, 285] on input "1" at bounding box center [377, 285] width 165 height 8
type input "3"
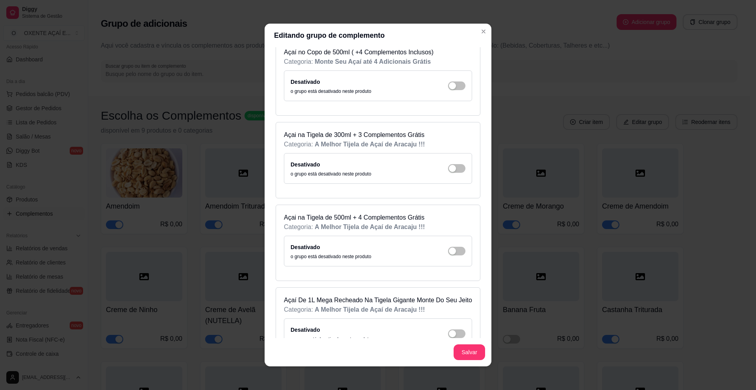
scroll to position [354, 0]
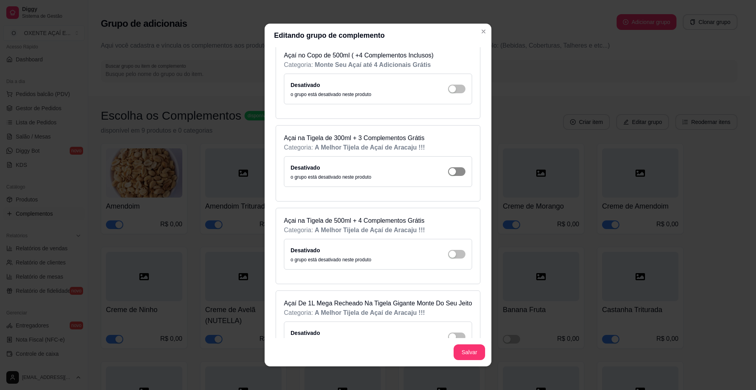
type input "2"
click at [449, 171] on div "button" at bounding box center [452, 171] width 7 height 7
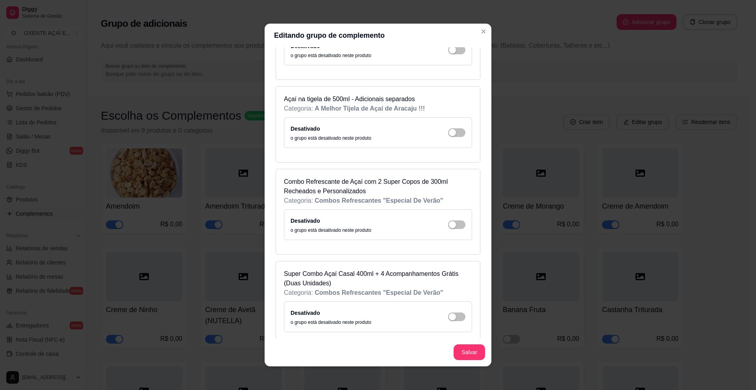
scroll to position [669, 0]
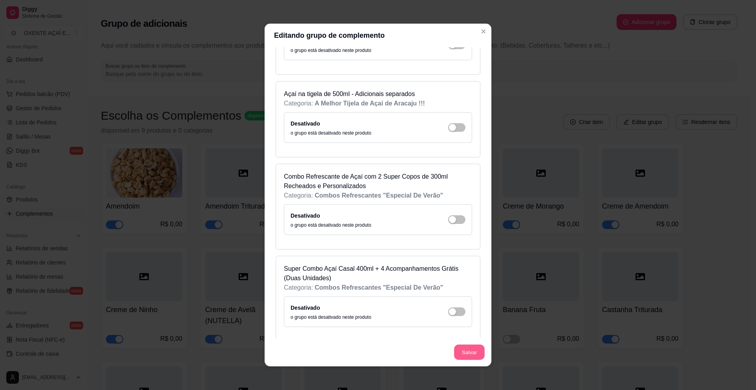
click at [469, 353] on button "Salvar" at bounding box center [469, 352] width 31 height 15
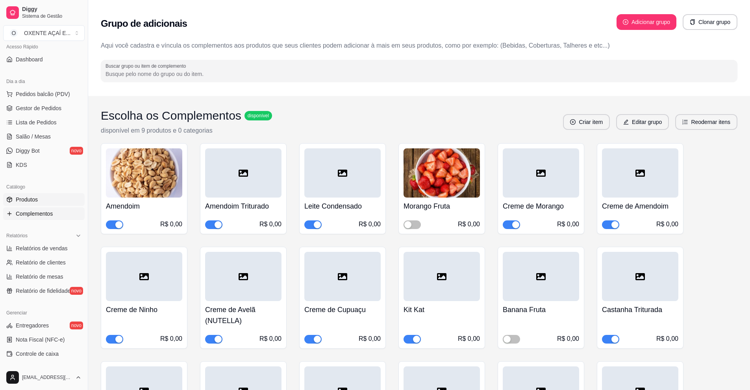
click at [38, 199] on link "Produtos" at bounding box center [43, 199] width 81 height 13
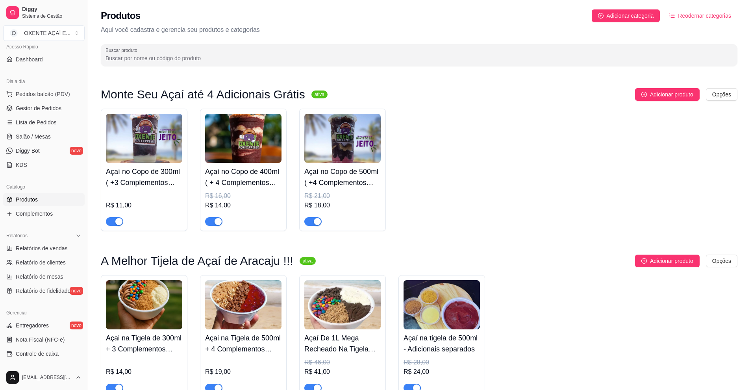
click at [160, 131] on img at bounding box center [144, 138] width 76 height 49
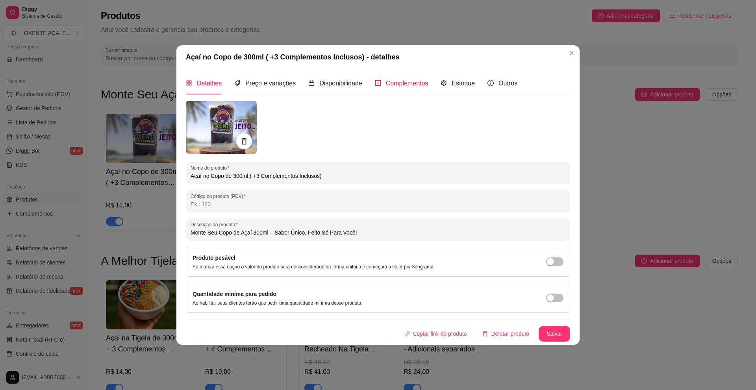
click at [399, 83] on span "Complementos" at bounding box center [407, 83] width 43 height 7
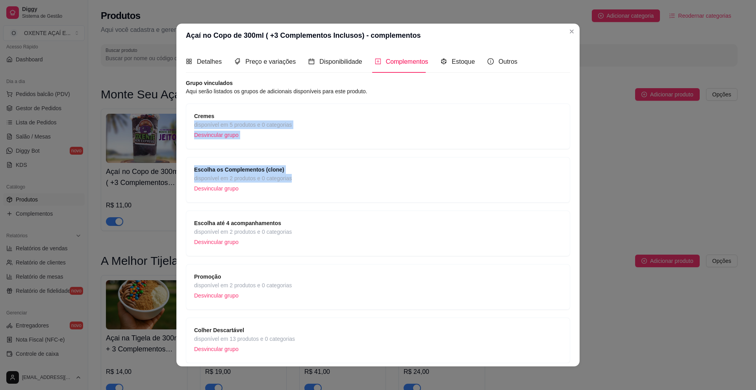
drag, startPoint x: 354, startPoint y: 179, endPoint x: 354, endPoint y: 112, distance: 67.7
click at [354, 112] on div "Cremes disponível em 5 produtos e 0 categorias Desvincular grupo Escolha os Com…" at bounding box center [378, 260] width 384 height 313
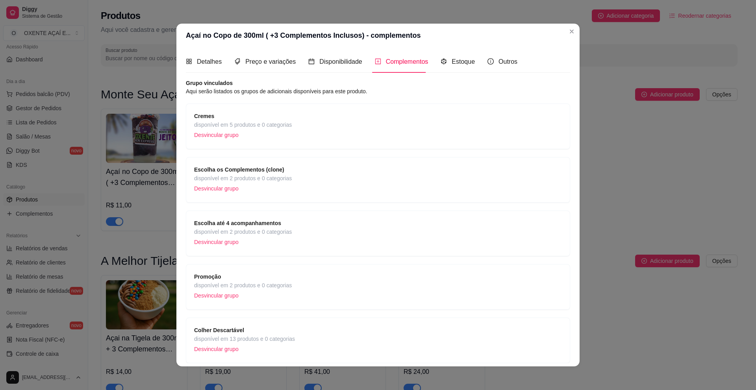
click at [400, 201] on div "Escolha os Complementos (clone) disponível em 2 produtos e 0 categorias Desvinc…" at bounding box center [378, 180] width 384 height 46
click at [390, 124] on div "Cremes disponível em 5 produtos e 0 categorias Desvincular grupo" at bounding box center [378, 126] width 368 height 29
click at [310, 179] on div "Escolha os Complementos (clone) disponível em 2 produtos e 0 categorias Desvinc…" at bounding box center [378, 179] width 368 height 29
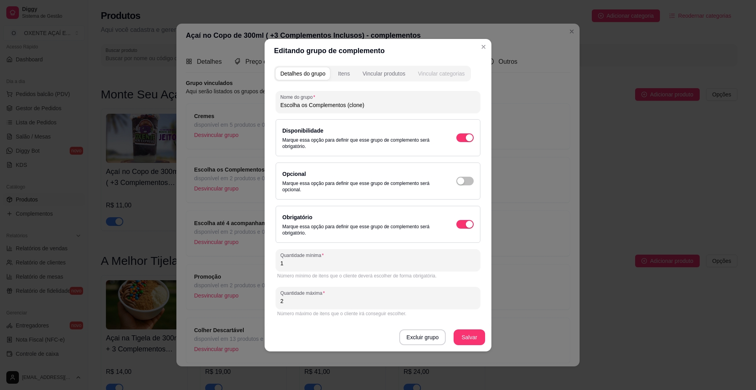
click at [440, 74] on div "Vincular categorias" at bounding box center [441, 74] width 47 height 8
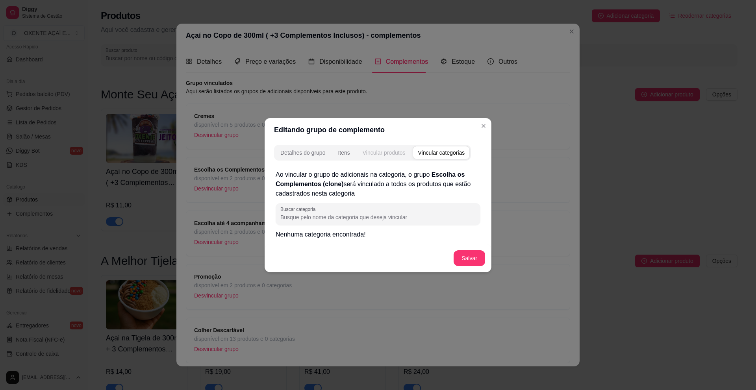
click at [395, 154] on div "Vincular produtos" at bounding box center [384, 153] width 43 height 8
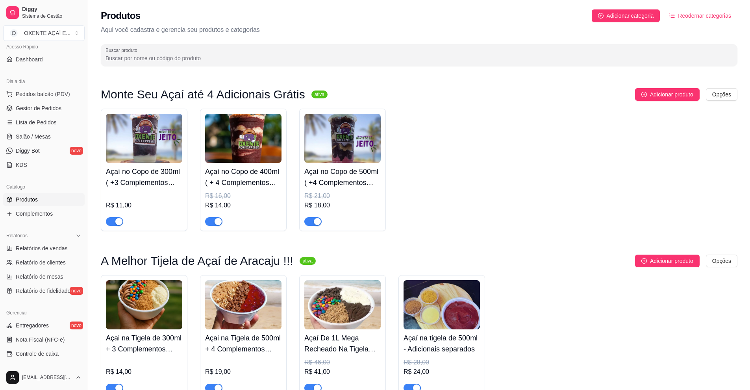
click at [287, 148] on div "Açaí no Copo de 300ml ( +3 Complementos Inclusos) R$ 11,00 Açaí no Copo de 400m…" at bounding box center [419, 170] width 636 height 122
click at [274, 152] on img at bounding box center [243, 138] width 76 height 49
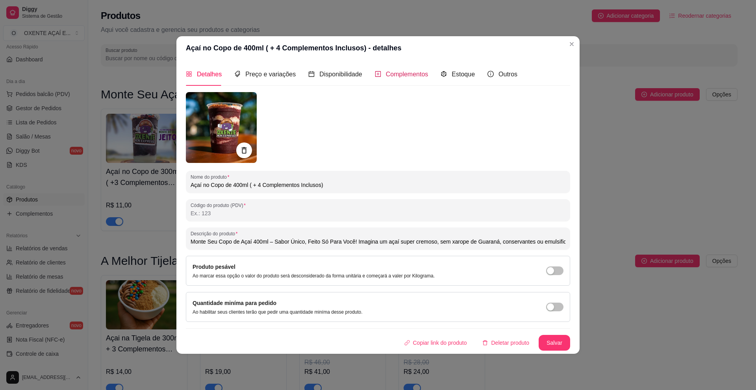
click at [400, 74] on span "Complementos" at bounding box center [407, 74] width 43 height 7
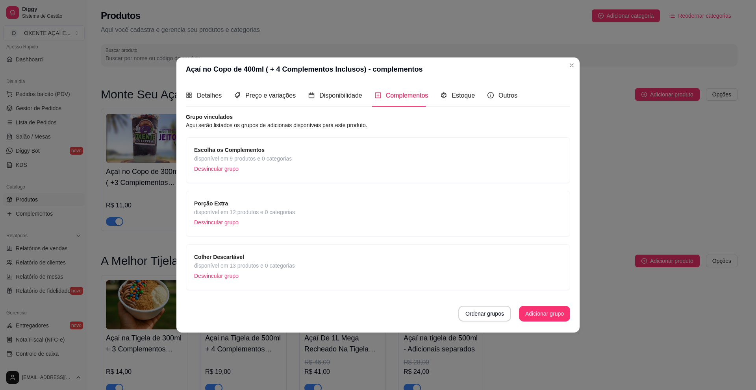
click at [230, 169] on p "Desvincular grupo" at bounding box center [243, 169] width 98 height 12
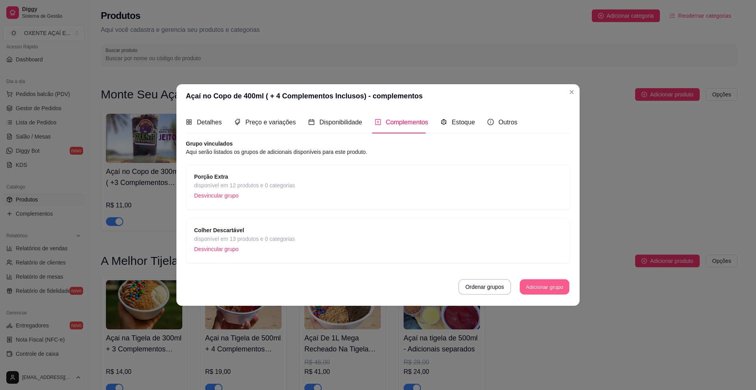
click at [524, 285] on button "Adicionar grupo" at bounding box center [545, 286] width 50 height 15
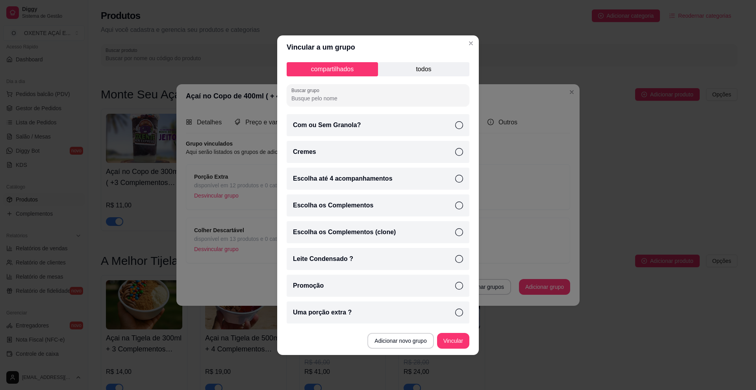
click at [427, 69] on p "todos" at bounding box center [423, 69] width 91 height 14
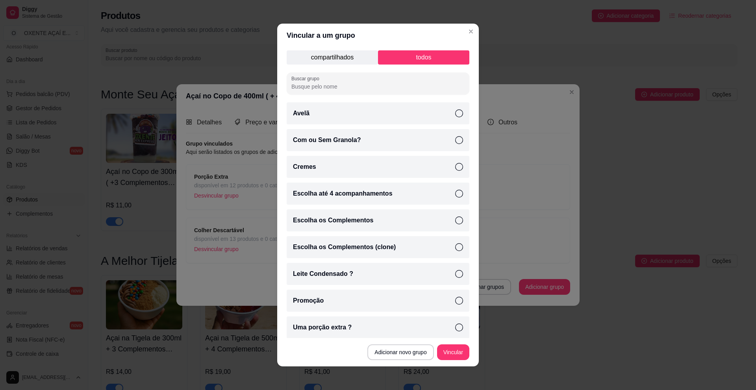
click at [455, 193] on icon at bounding box center [459, 194] width 8 height 8
click at [452, 354] on button "Vincular" at bounding box center [452, 352] width 31 height 15
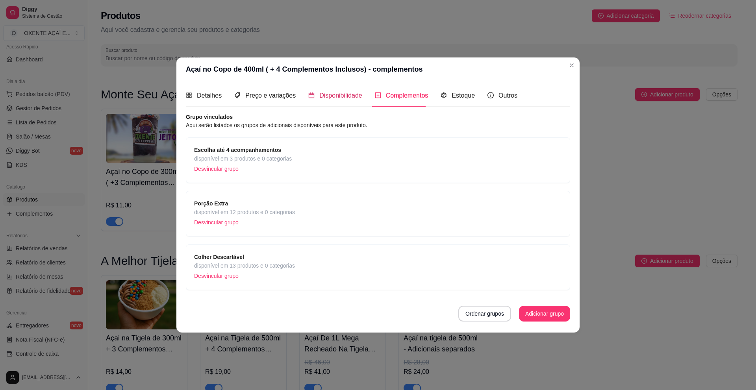
click at [341, 92] on span "Disponibilidade" at bounding box center [340, 95] width 43 height 7
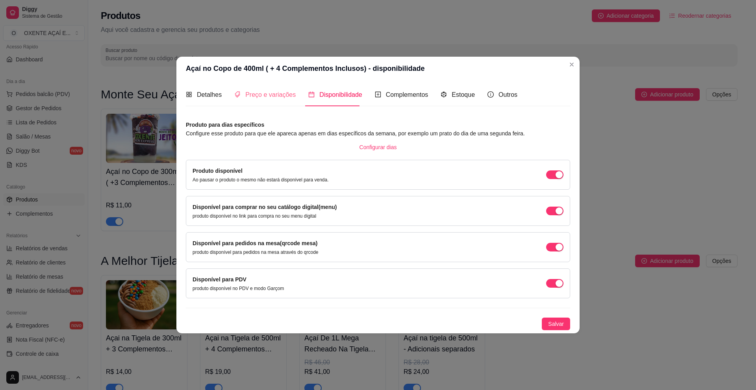
click at [276, 104] on div "Preço e variações" at bounding box center [264, 94] width 61 height 22
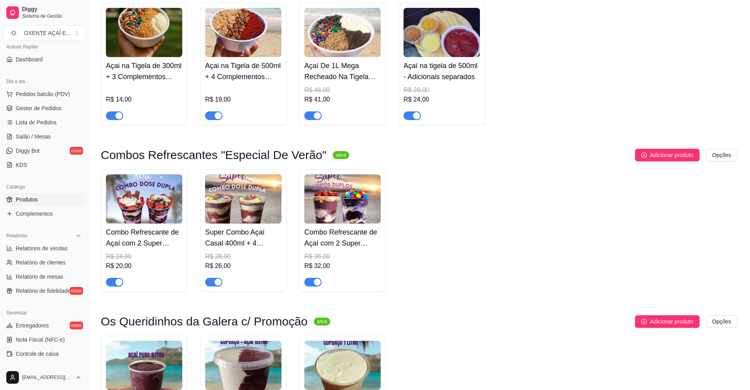
scroll to position [276, 0]
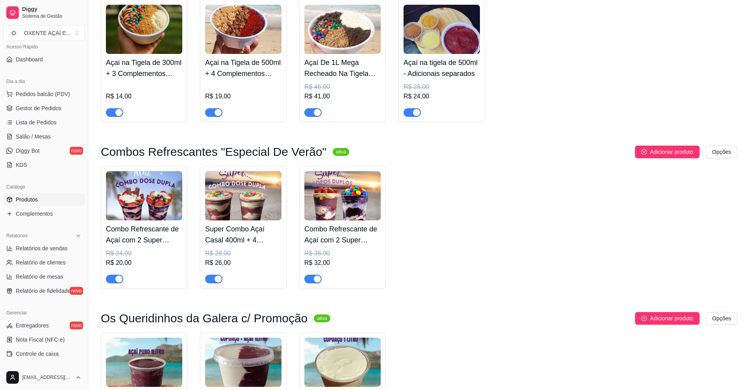
click at [150, 207] on img at bounding box center [144, 195] width 76 height 49
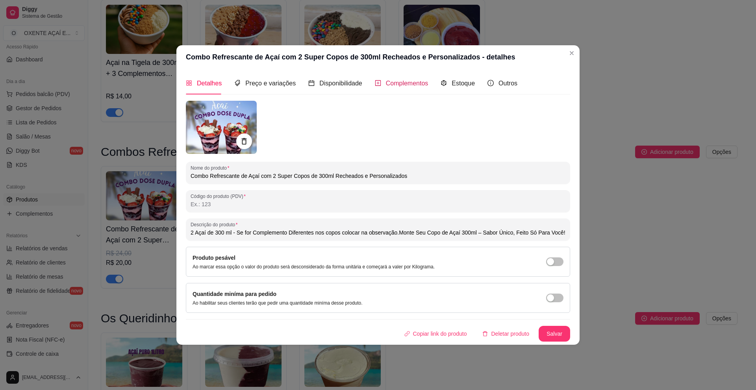
click at [398, 81] on span "Complementos" at bounding box center [407, 83] width 43 height 7
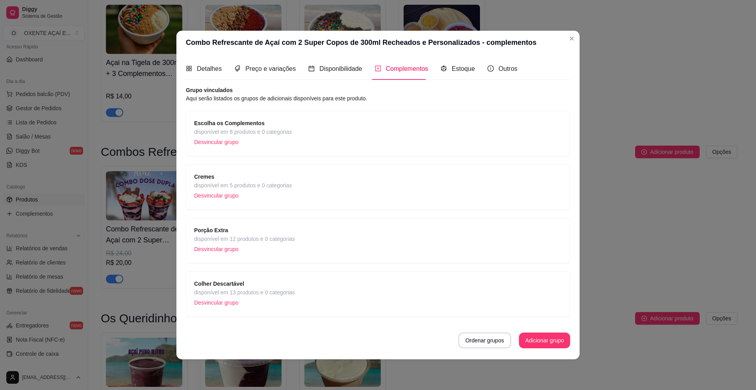
click at [228, 141] on p "Desvincular grupo" at bounding box center [243, 142] width 98 height 12
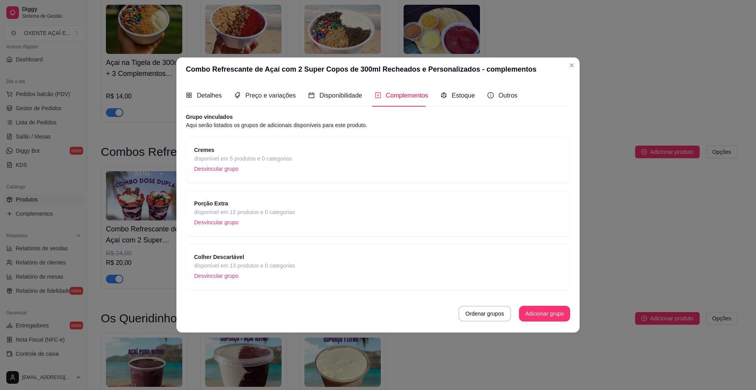
click at [223, 166] on p "Desvincular grupo" at bounding box center [243, 169] width 98 height 12
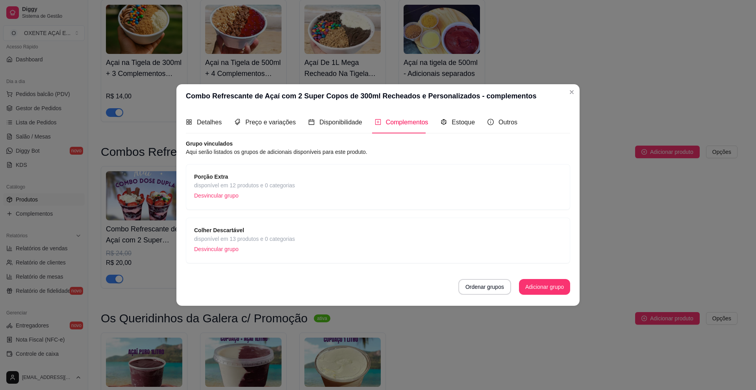
click at [229, 198] on p "Desvincular grupo" at bounding box center [244, 196] width 101 height 12
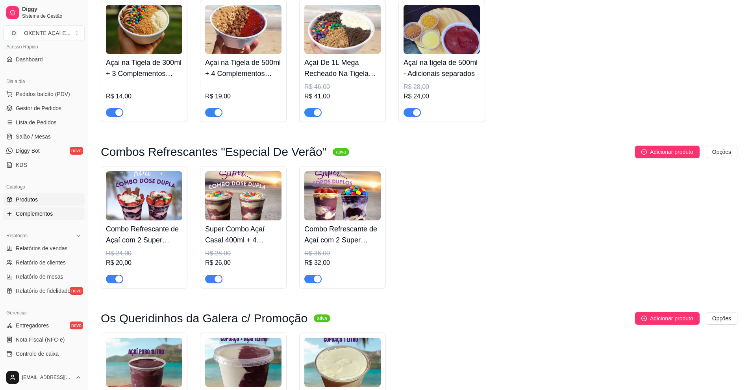
click at [43, 210] on span "Complementos" at bounding box center [34, 214] width 37 height 8
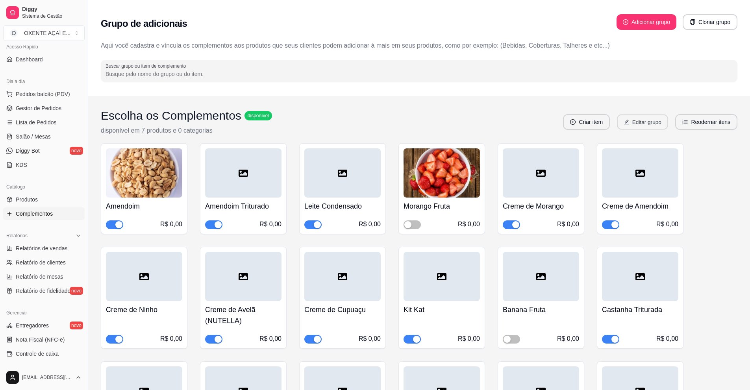
click at [633, 122] on button "Editar grupo" at bounding box center [642, 122] width 51 height 15
click at [710, 20] on button "Clonar grupo" at bounding box center [709, 22] width 53 height 15
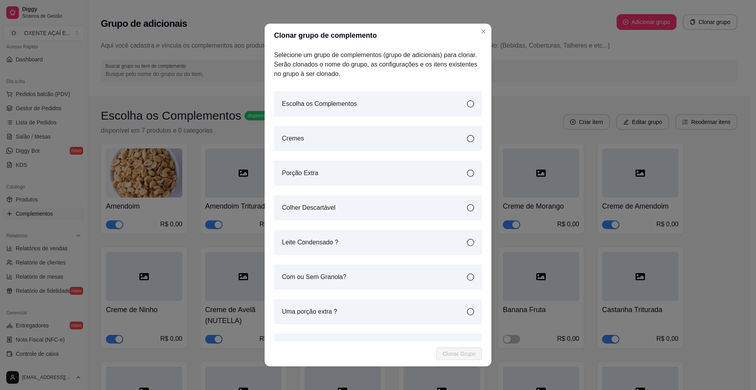
click at [467, 102] on icon at bounding box center [470, 103] width 7 height 7
click at [466, 104] on icon at bounding box center [470, 104] width 8 height 8
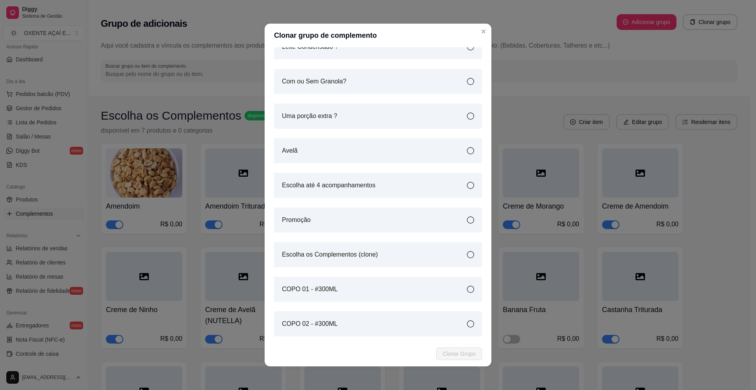
scroll to position [194, 0]
click at [467, 258] on icon at bounding box center [470, 256] width 7 height 7
click at [449, 350] on span "Clonar Grupo" at bounding box center [458, 354] width 33 height 9
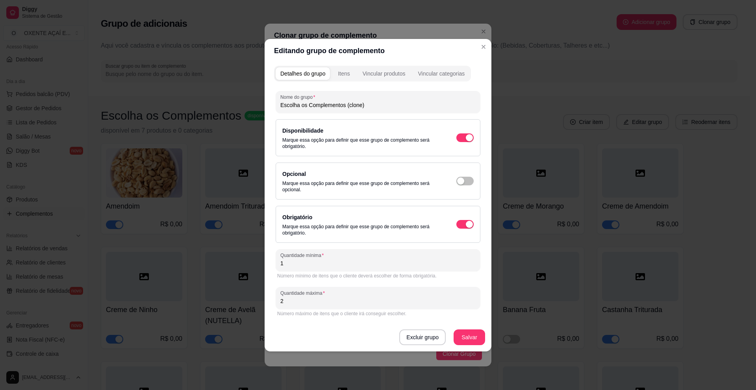
drag, startPoint x: 383, startPoint y: 104, endPoint x: 302, endPoint y: 109, distance: 81.6
click at [302, 109] on input "Escolha os Complementos (clone)" at bounding box center [377, 105] width 195 height 8
type input "Escolha até 2 acompanhamentos"
click at [464, 183] on button "button" at bounding box center [464, 181] width 17 height 9
type input "0"
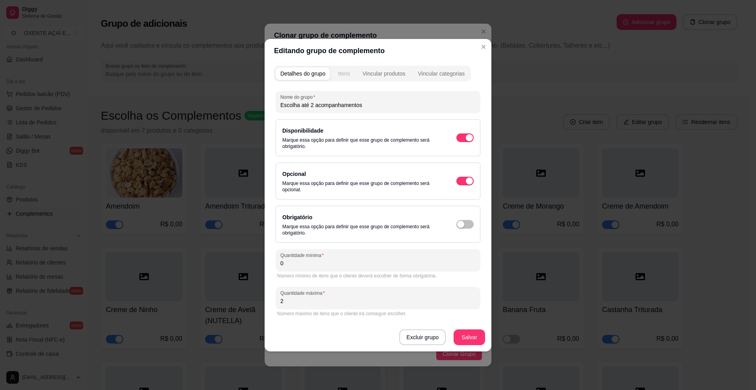
click at [347, 77] on div "Itens" at bounding box center [344, 74] width 12 height 8
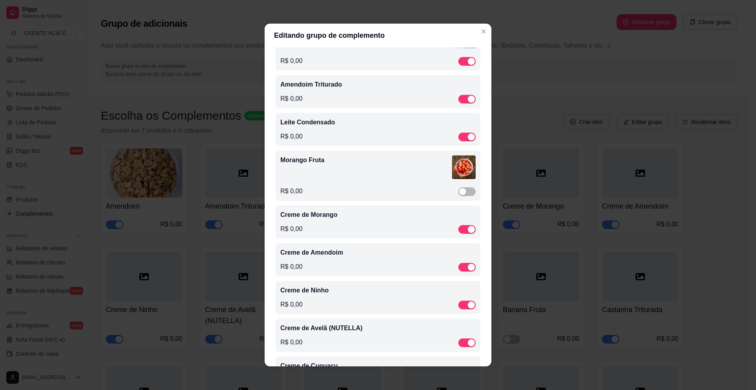
scroll to position [79, 0]
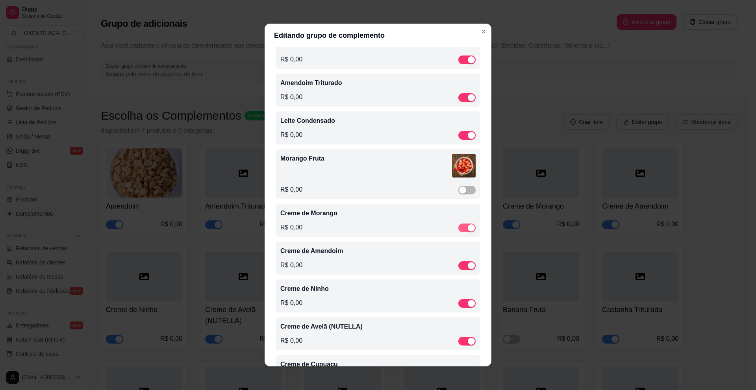
click at [458, 226] on span "button" at bounding box center [466, 228] width 17 height 9
click at [458, 269] on button "button" at bounding box center [466, 267] width 17 height 9
click at [468, 306] on div "button" at bounding box center [471, 303] width 7 height 7
click at [458, 343] on button "button" at bounding box center [466, 341] width 17 height 9
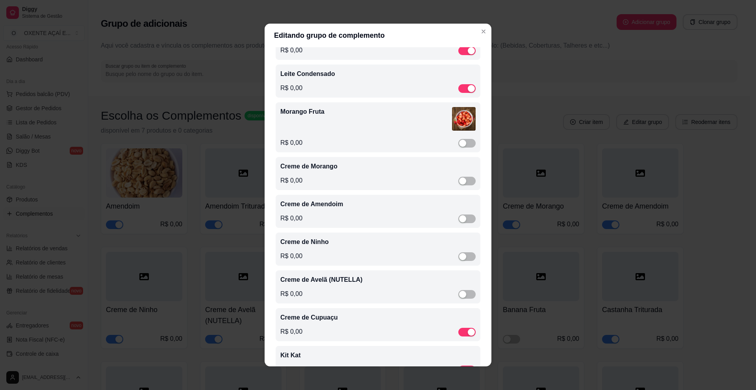
scroll to position [157, 0]
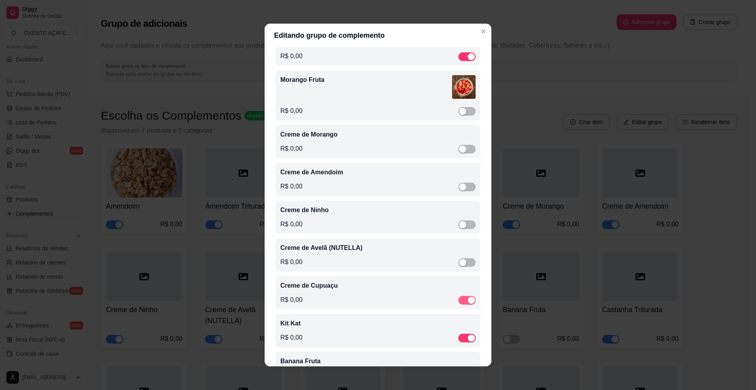
click at [458, 304] on span "button" at bounding box center [466, 300] width 17 height 9
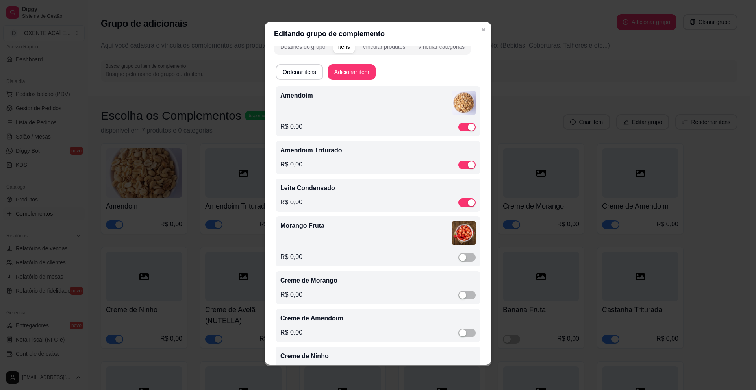
scroll to position [0, 0]
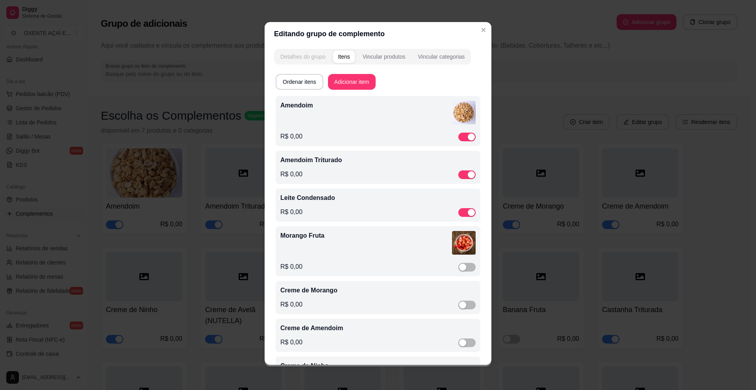
click at [303, 57] on div "Detalhes do grupo" at bounding box center [302, 57] width 45 height 8
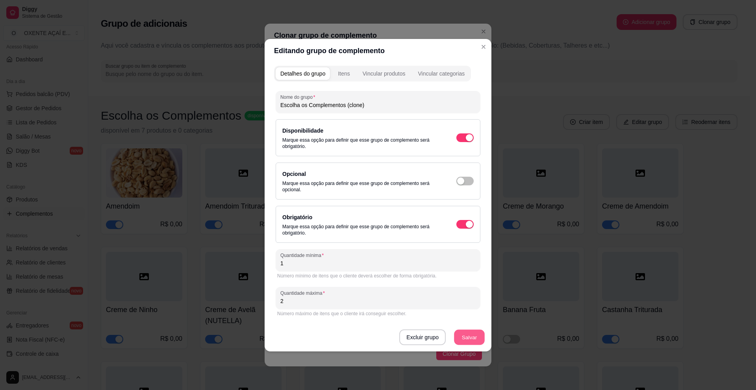
click at [471, 344] on button "Salvar" at bounding box center [469, 336] width 31 height 15
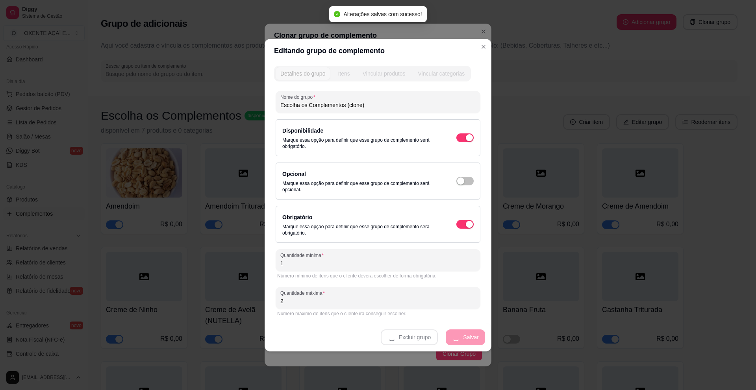
click at [362, 105] on input "Escolha os Complementos (clone)" at bounding box center [377, 105] width 195 height 8
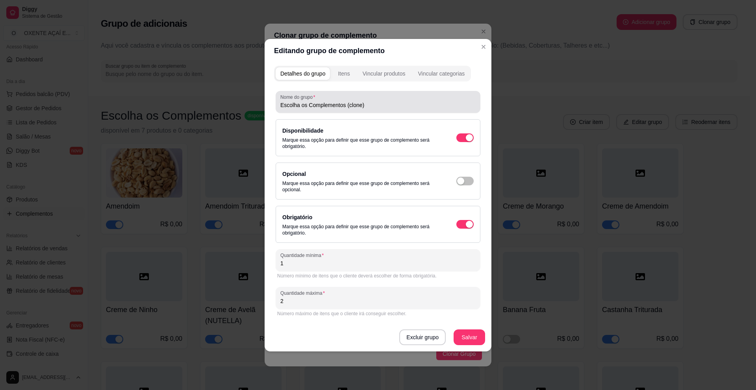
drag, startPoint x: 369, startPoint y: 109, endPoint x: 343, endPoint y: 111, distance: 25.6
click at [343, 111] on div "Nome do grupo Escolha os Complementos (clone)" at bounding box center [378, 102] width 205 height 22
drag, startPoint x: 368, startPoint y: 106, endPoint x: 301, endPoint y: 110, distance: 67.0
click at [301, 110] on div "Nome do grupo Escolha os Complementos (clone)" at bounding box center [378, 102] width 205 height 22
type input "Escolha até 2 acompanhamentos"
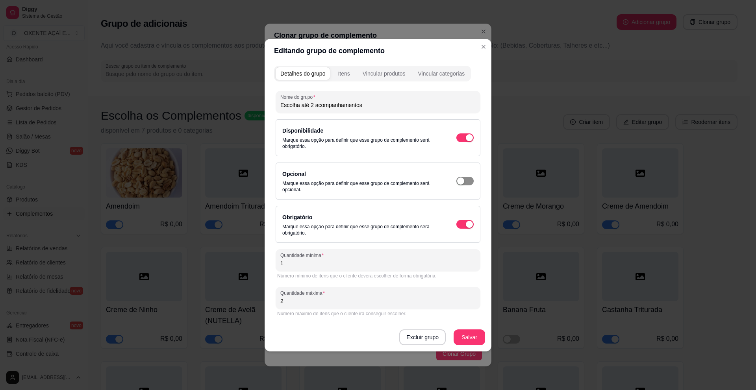
click at [462, 181] on div "button" at bounding box center [460, 181] width 7 height 7
type input "0"
click at [472, 335] on button "Salvar" at bounding box center [468, 337] width 31 height 16
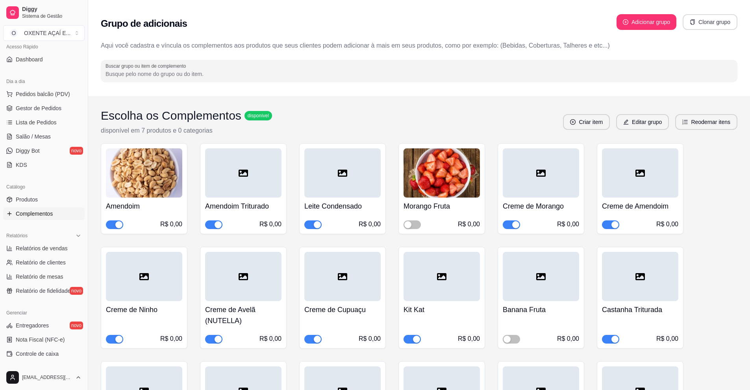
click at [720, 19] on button "Clonar grupo" at bounding box center [710, 22] width 55 height 16
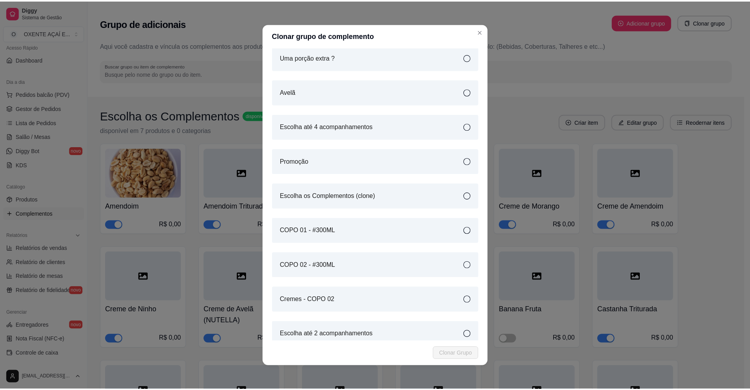
scroll to position [268, 0]
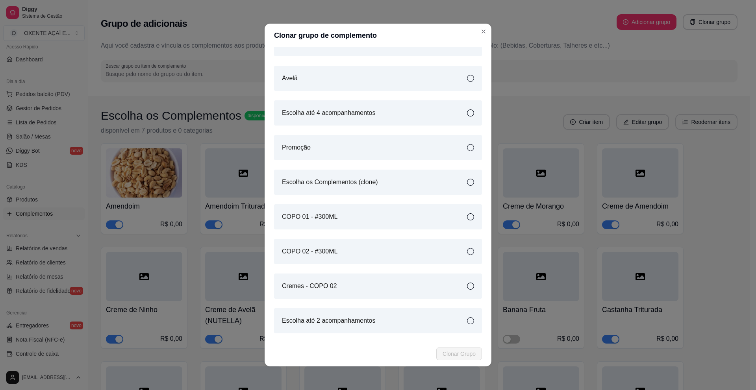
click at [467, 285] on icon at bounding box center [470, 286] width 7 height 7
click at [459, 352] on span "Clonar Grupo" at bounding box center [458, 354] width 33 height 9
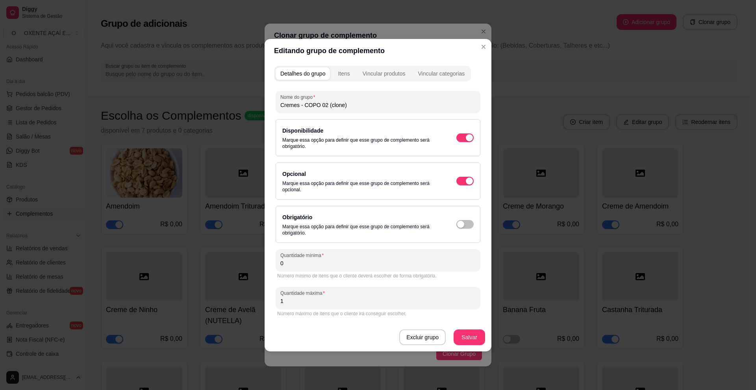
drag, startPoint x: 348, startPoint y: 104, endPoint x: 323, endPoint y: 109, distance: 25.2
click at [323, 109] on input "Cremes - COPO 02 (clone)" at bounding box center [377, 105] width 195 height 8
type input "Cremes - COPO 01"
click at [469, 333] on button "Salvar" at bounding box center [468, 337] width 31 height 16
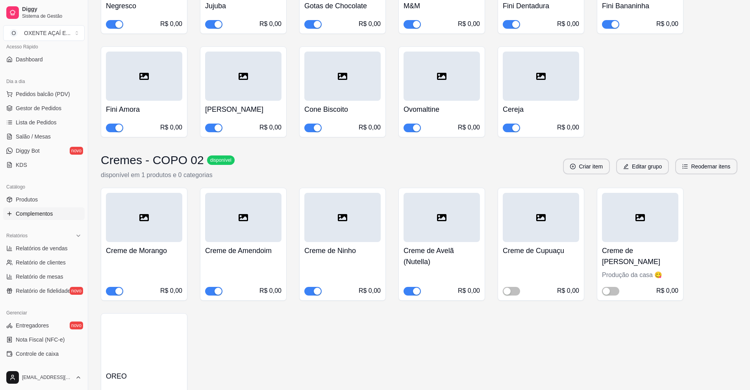
scroll to position [4920, 0]
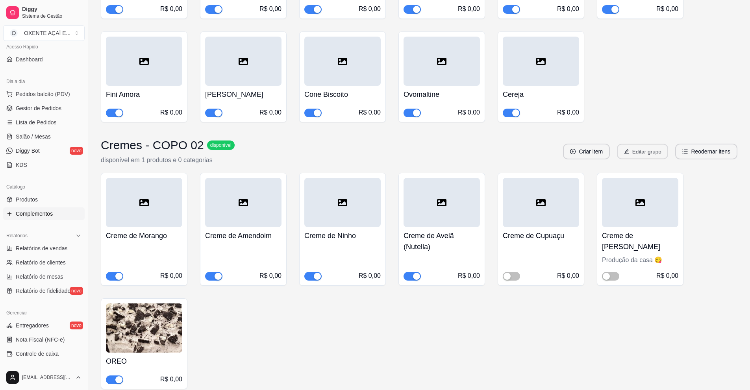
click at [633, 144] on button "Editar grupo" at bounding box center [642, 151] width 51 height 15
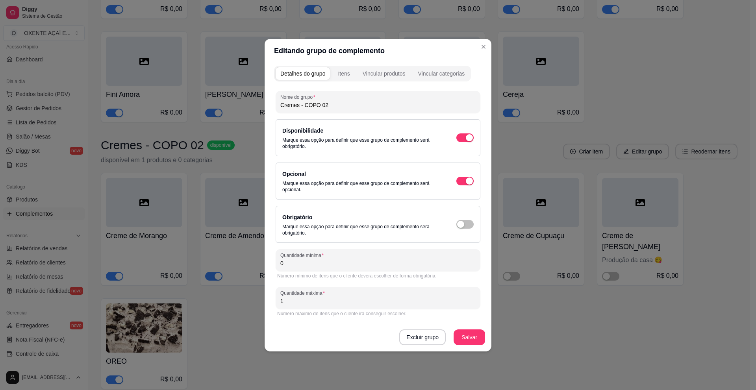
click at [299, 105] on input "Cremes - COPO 02" at bounding box center [377, 105] width 195 height 8
type input "Creme - COPO 02"
click at [467, 339] on button "Salvar" at bounding box center [468, 337] width 31 height 16
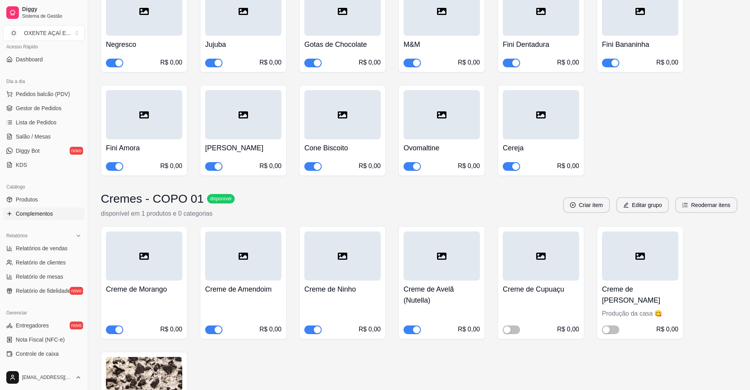
scroll to position [5747, 0]
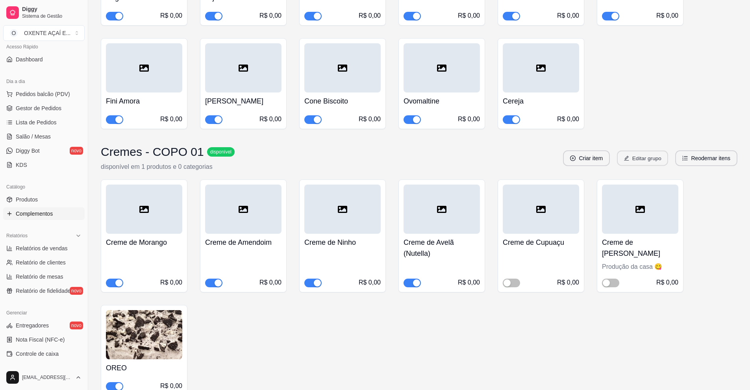
click at [639, 151] on button "Editar grupo" at bounding box center [642, 158] width 51 height 15
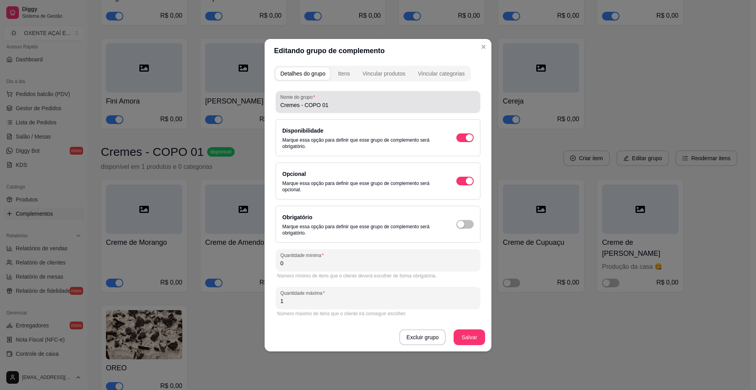
click at [298, 105] on input "Cremes - COPO 01" at bounding box center [377, 105] width 195 height 8
type input "Creme - COPO 01"
click at [467, 333] on button "Salvar" at bounding box center [468, 337] width 31 height 16
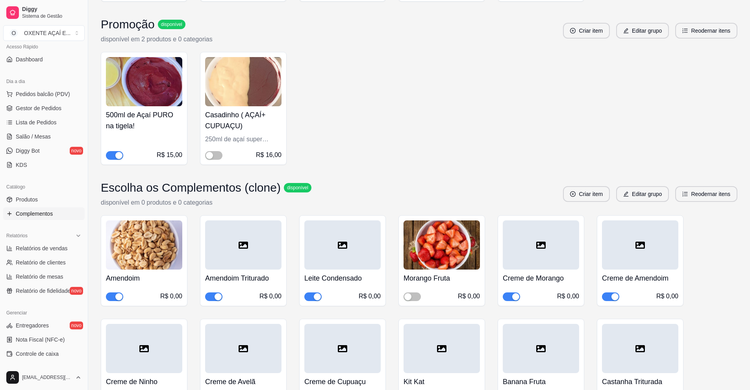
scroll to position [3130, 0]
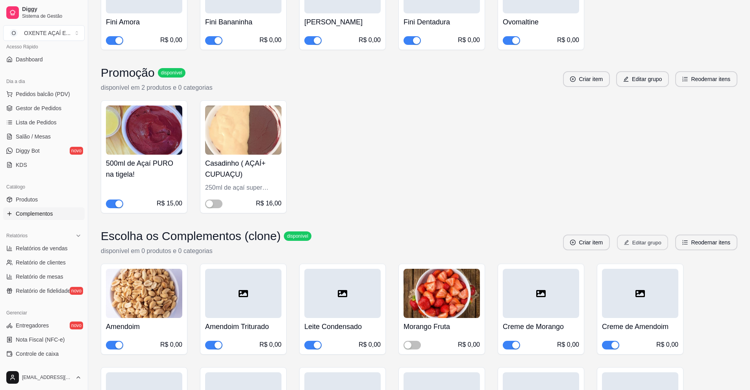
click at [645, 235] on button "Editar grupo" at bounding box center [642, 242] width 51 height 15
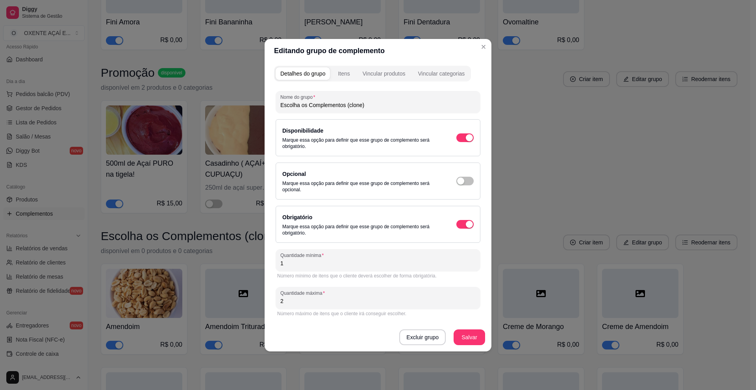
drag, startPoint x: 368, startPoint y: 106, endPoint x: 300, endPoint y: 110, distance: 68.2
click at [300, 110] on div "Nome do grupo Escolha os Complementos (clone)" at bounding box center [378, 102] width 205 height 22
type input "Escolha até 3 acompanhamentos"
click at [461, 181] on div "button" at bounding box center [460, 181] width 7 height 7
type input "0"
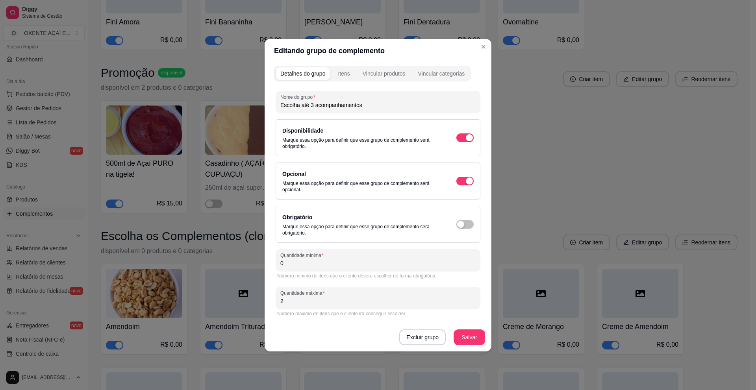
drag, startPoint x: 291, startPoint y: 266, endPoint x: 276, endPoint y: 265, distance: 14.6
click at [276, 265] on div "Quantidade mínima 0" at bounding box center [378, 260] width 205 height 22
drag, startPoint x: 299, startPoint y: 302, endPoint x: 281, endPoint y: 303, distance: 18.2
click at [281, 303] on input "2" at bounding box center [377, 301] width 195 height 8
type input "3"
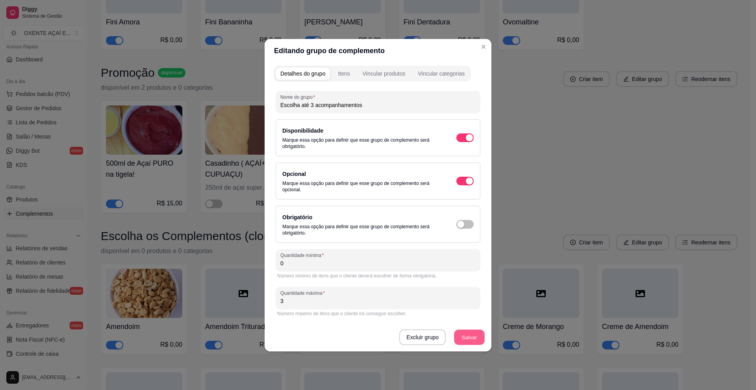
click at [475, 337] on button "Salvar" at bounding box center [469, 336] width 31 height 15
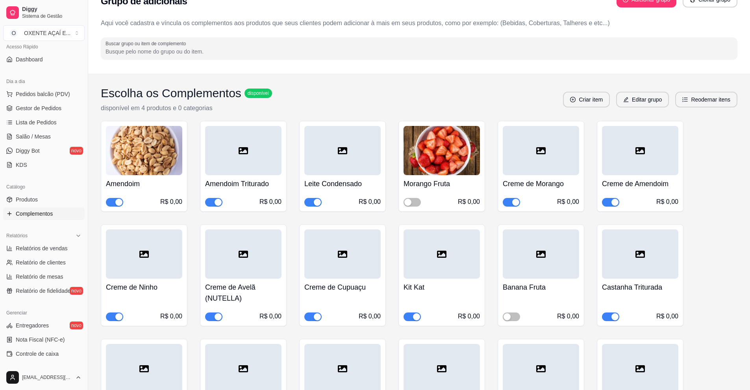
scroll to position [0, 0]
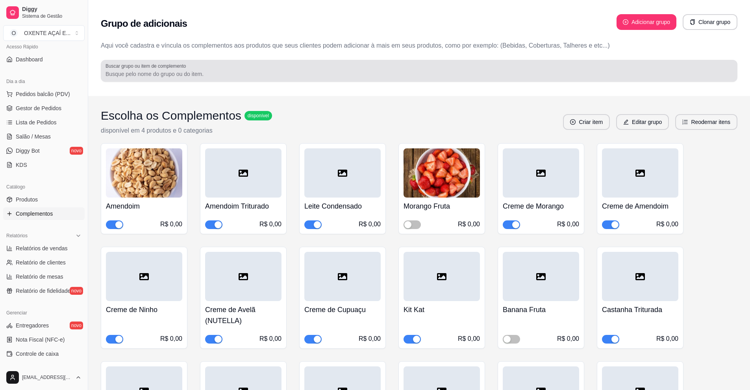
drag, startPoint x: 644, startPoint y: 69, endPoint x: 645, endPoint y: 74, distance: 5.3
click at [645, 74] on div at bounding box center [418, 71] width 627 height 16
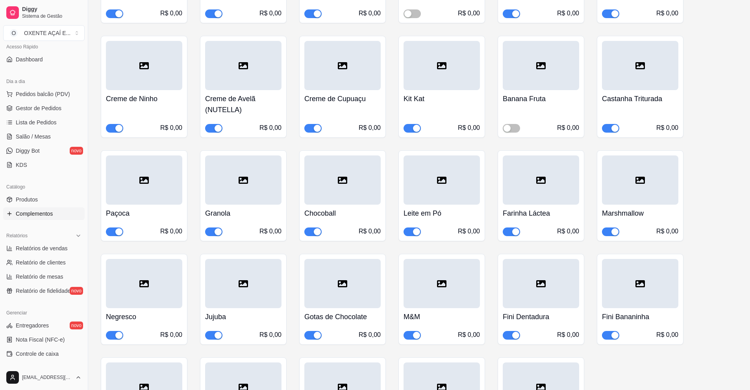
scroll to position [157, 0]
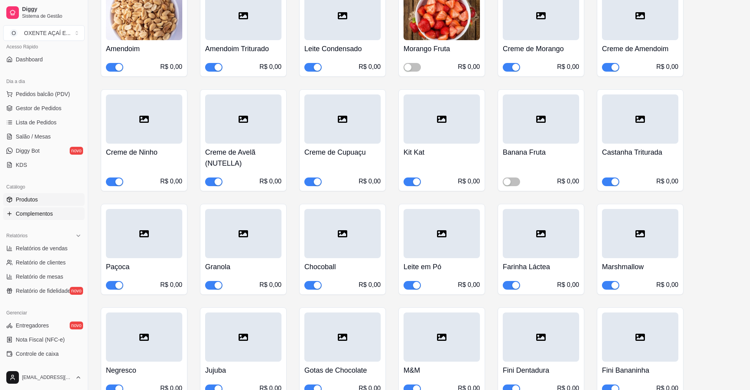
click at [38, 202] on link "Produtos" at bounding box center [43, 199] width 81 height 13
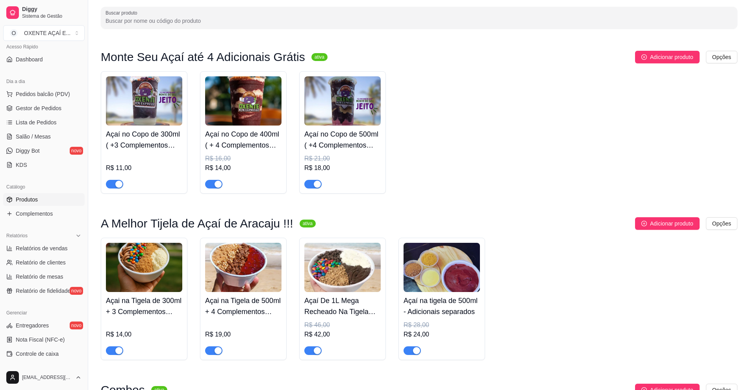
scroll to position [39, 0]
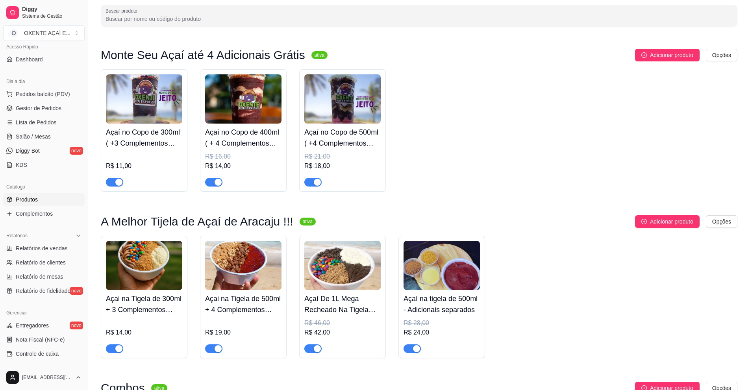
click at [172, 274] on img at bounding box center [144, 265] width 76 height 49
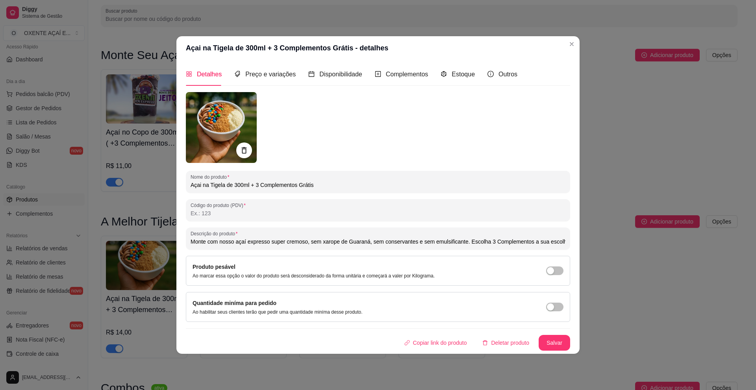
click at [226, 130] on img at bounding box center [221, 127] width 71 height 71
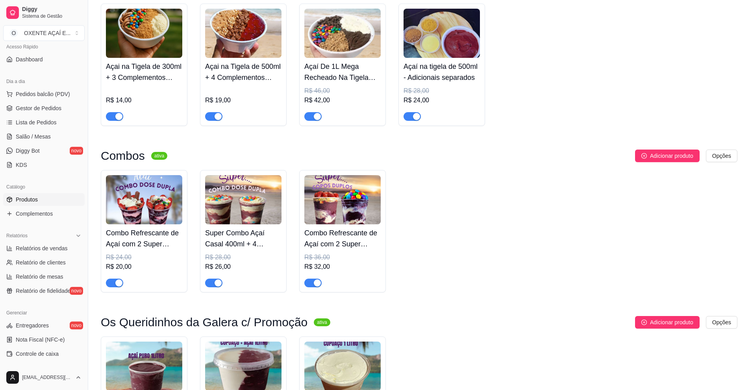
scroll to position [276, 0]
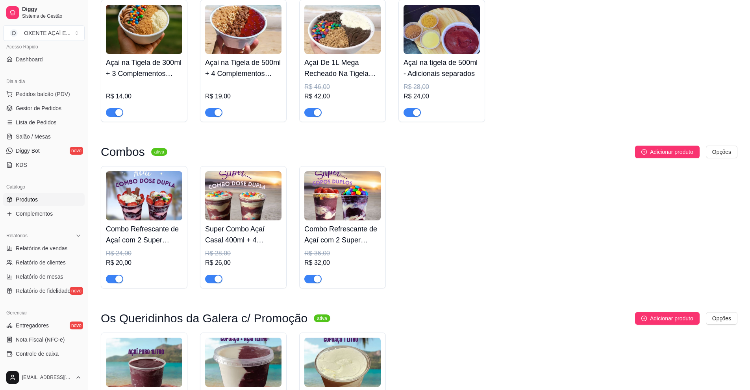
click at [238, 202] on img at bounding box center [243, 195] width 76 height 49
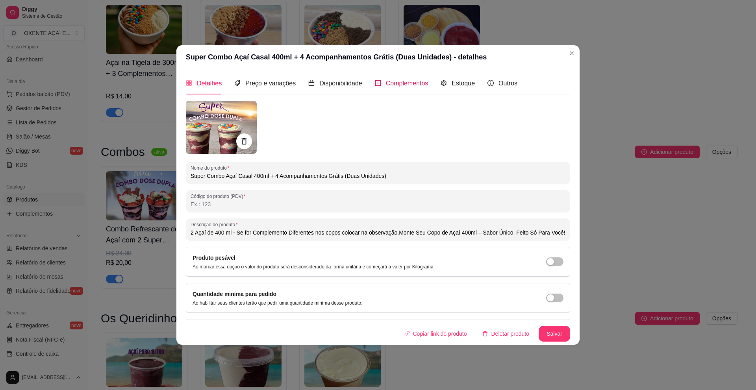
click at [403, 87] on span "Complementos" at bounding box center [407, 83] width 43 height 7
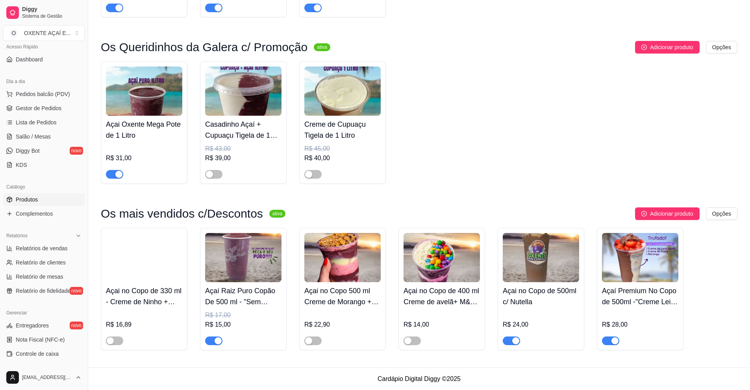
scroll to position [549, 0]
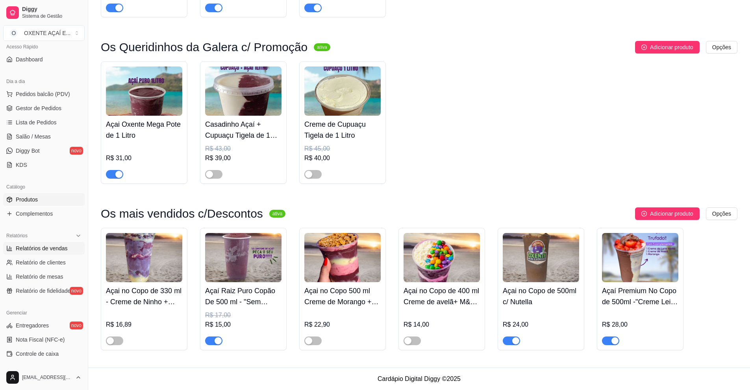
click at [57, 251] on span "Relatórios de vendas" at bounding box center [42, 248] width 52 height 8
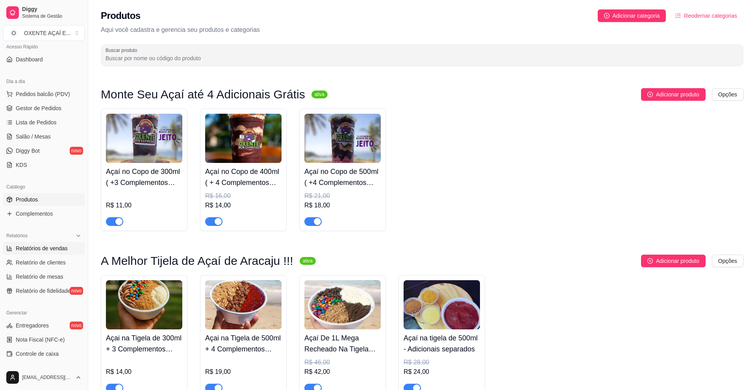
select select "ALL"
select select "0"
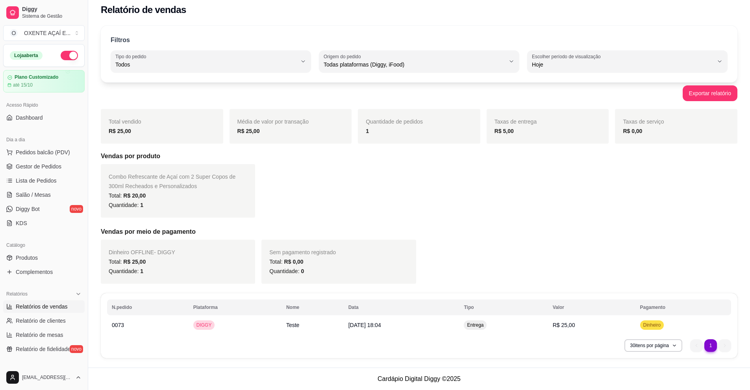
click at [61, 53] on button "button" at bounding box center [69, 55] width 17 height 9
